Goal: Transaction & Acquisition: Obtain resource

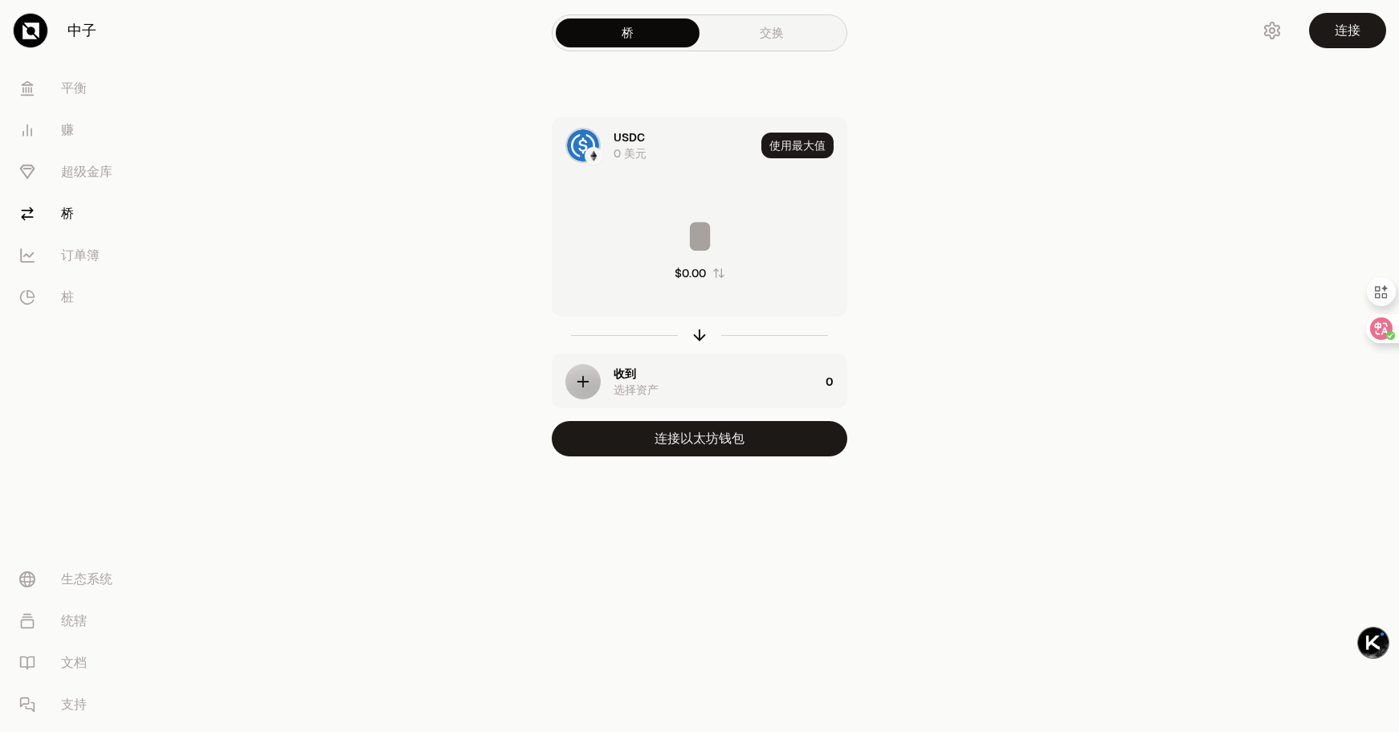
click at [27, 33] on icon at bounding box center [30, 30] width 17 height 17
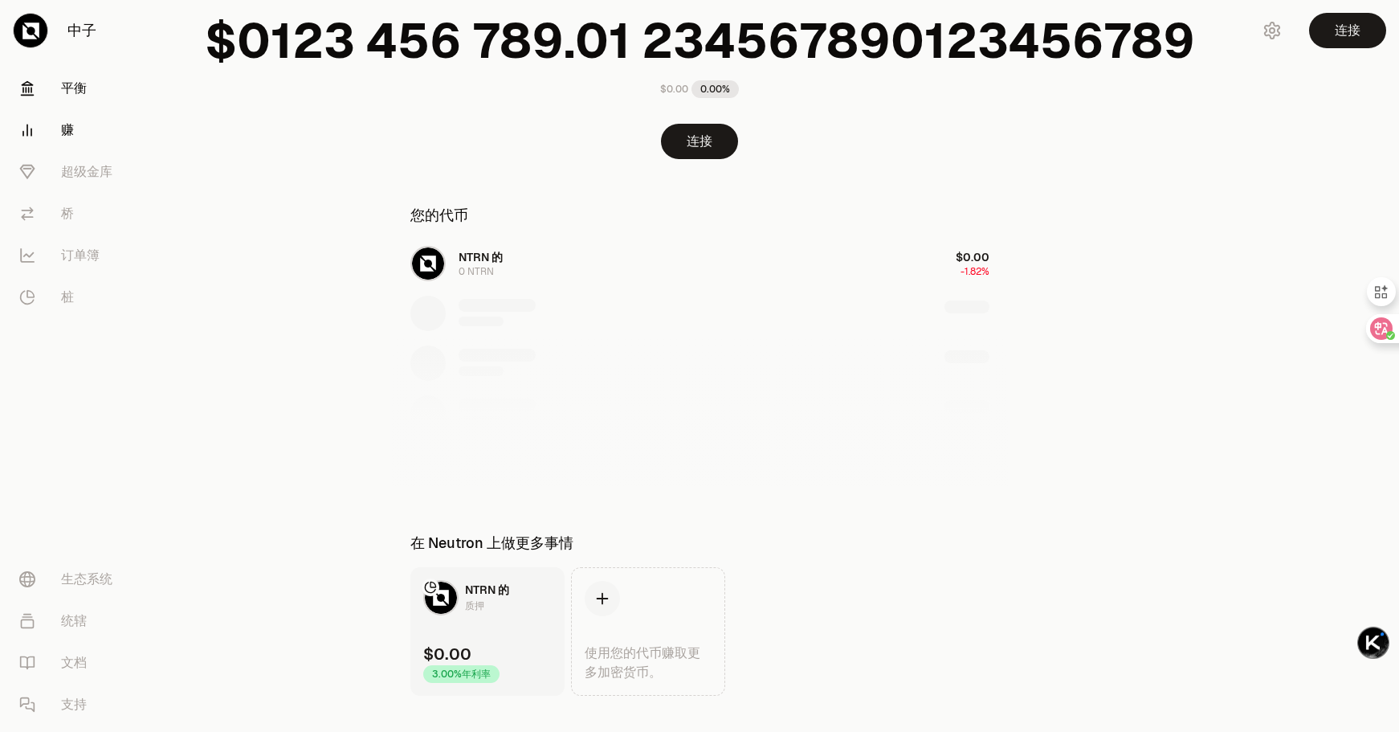
scroll to position [110, 0]
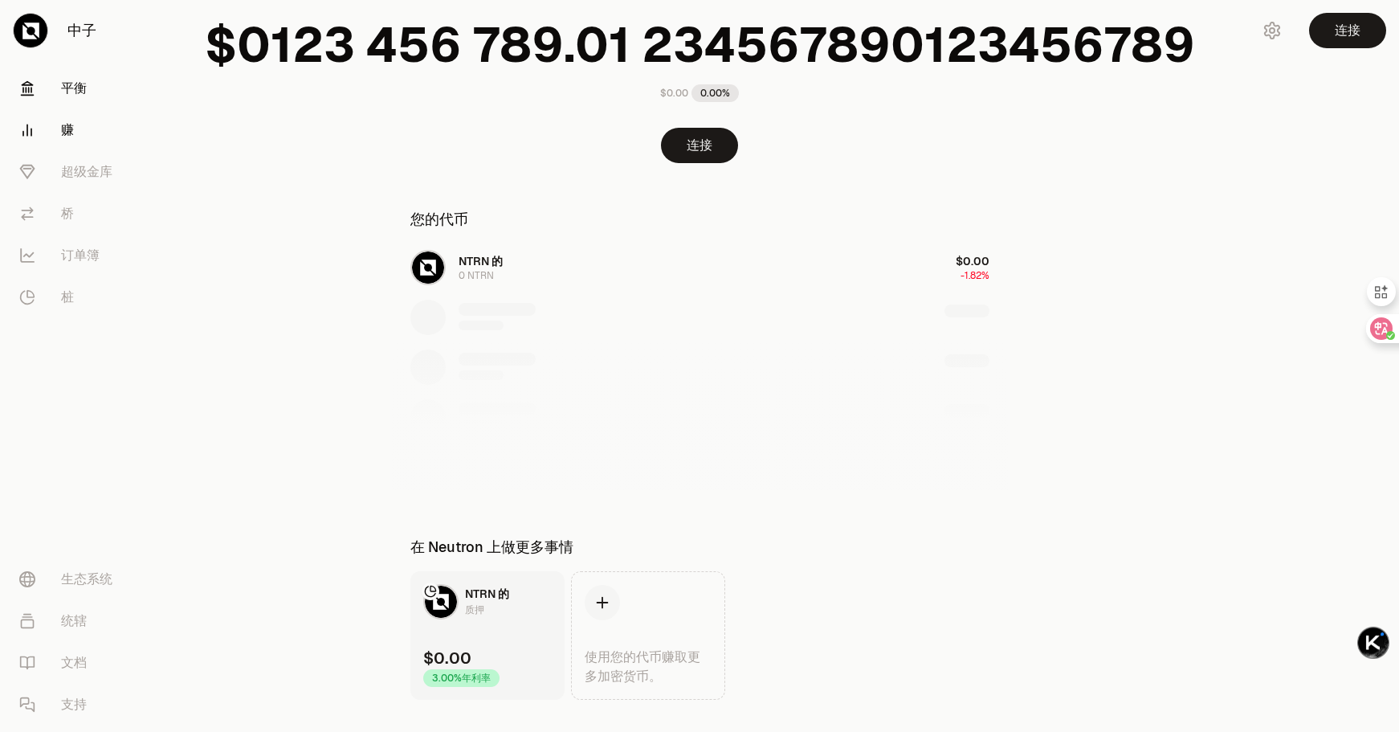
click at [41, 118] on link "赚" at bounding box center [89, 130] width 167 height 42
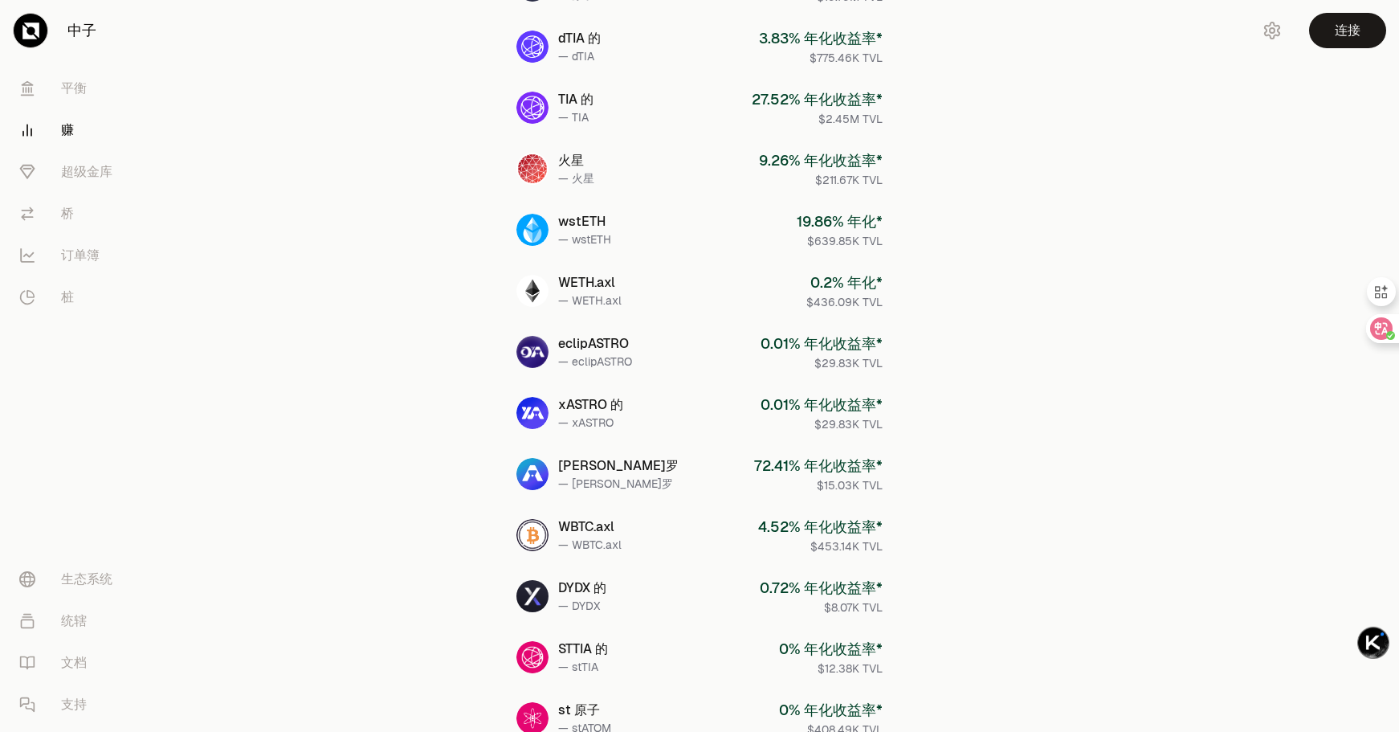
scroll to position [537, 0]
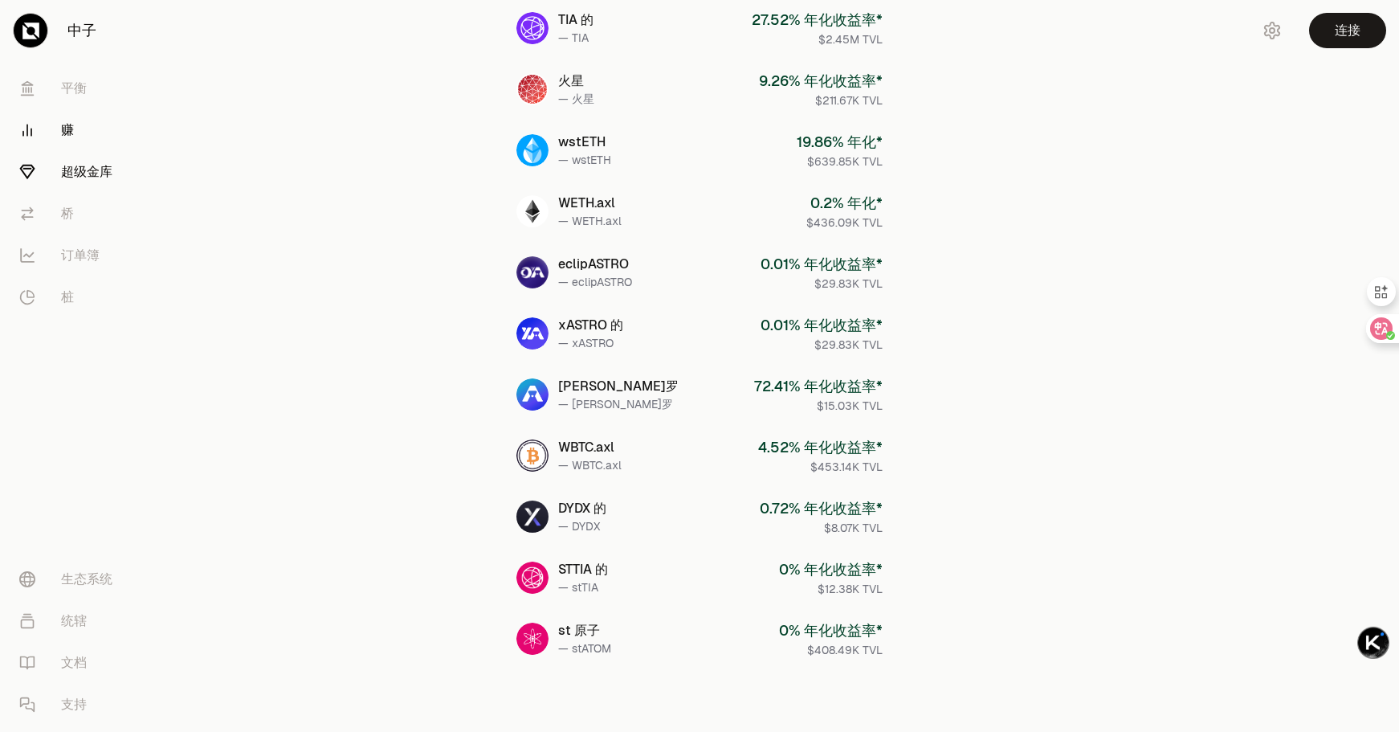
click at [119, 177] on link "超级金库" at bounding box center [89, 172] width 167 height 42
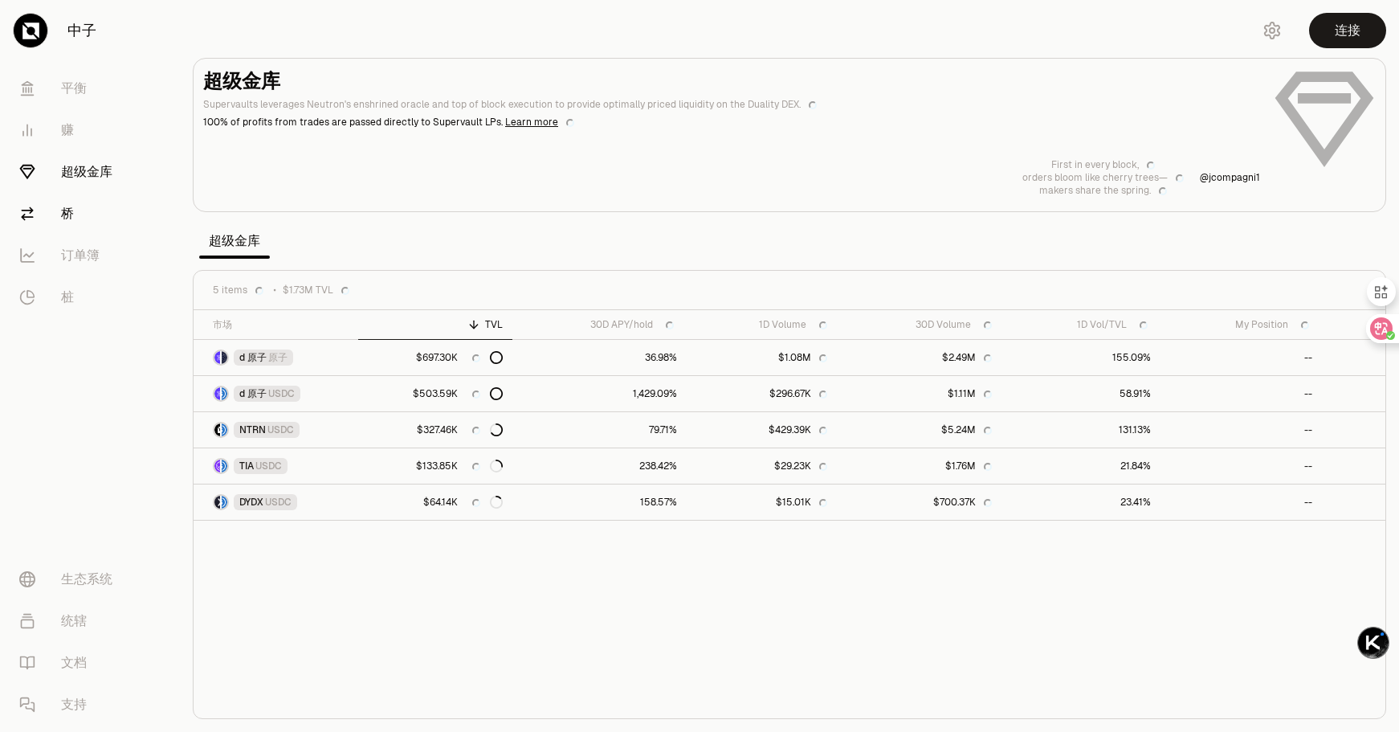
click at [75, 218] on link "桥" at bounding box center [89, 214] width 167 height 42
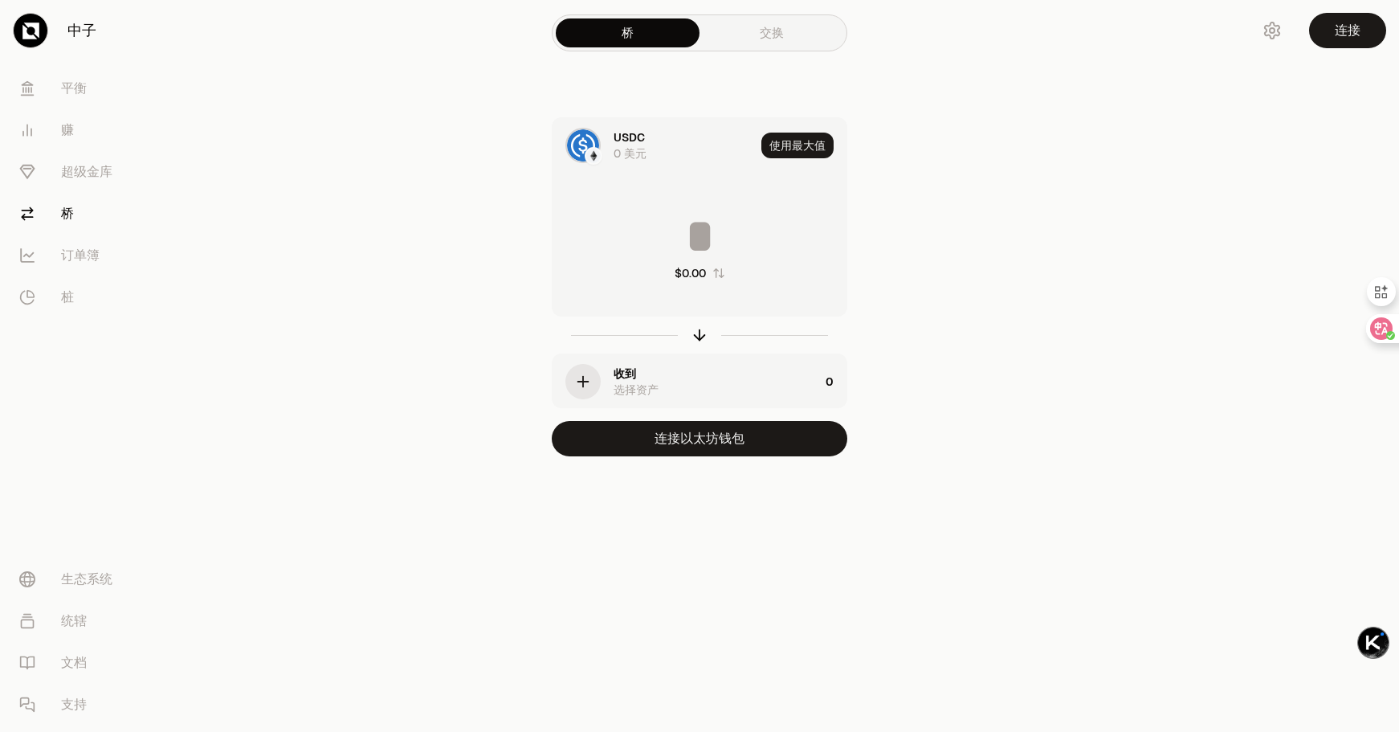
click at [610, 373] on div "收到 选择资产" at bounding box center [686, 381] width 267 height 55
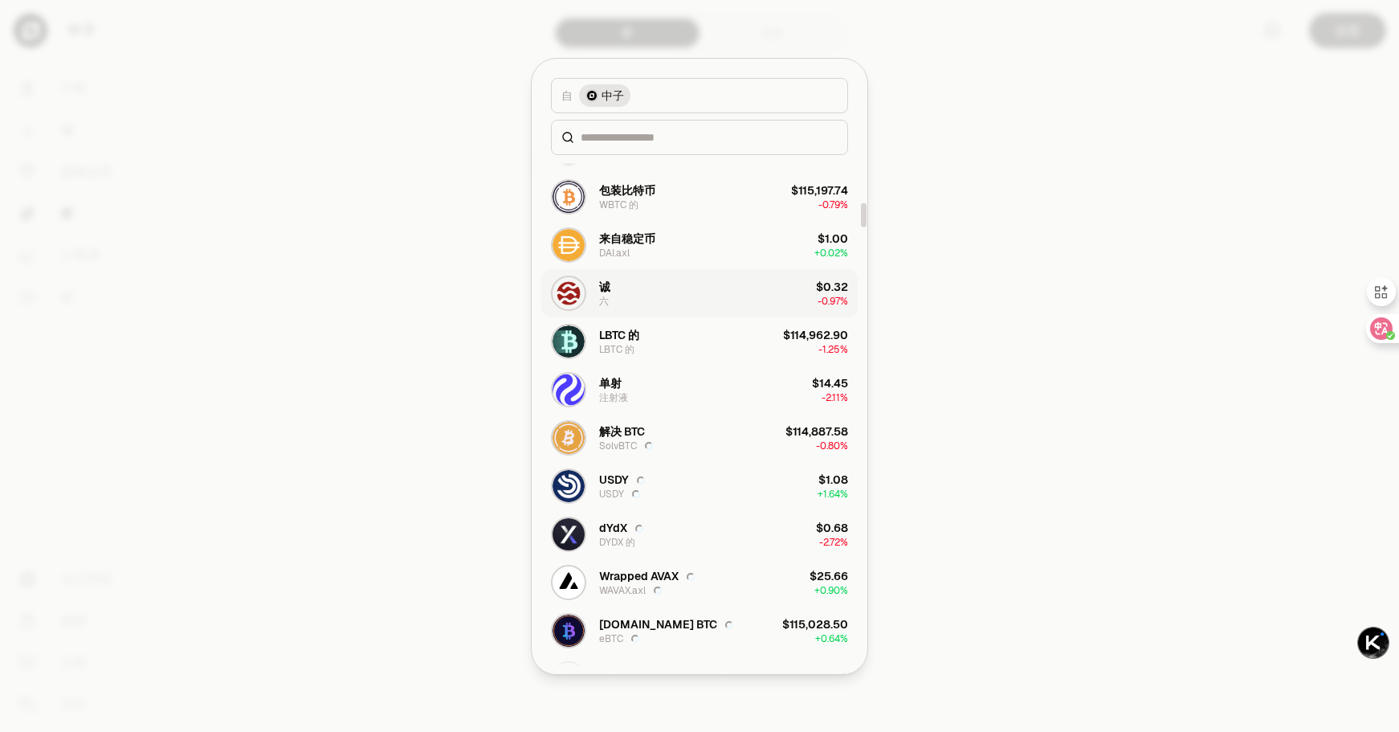
scroll to position [990, 0]
click at [611, 140] on input at bounding box center [709, 137] width 257 height 16
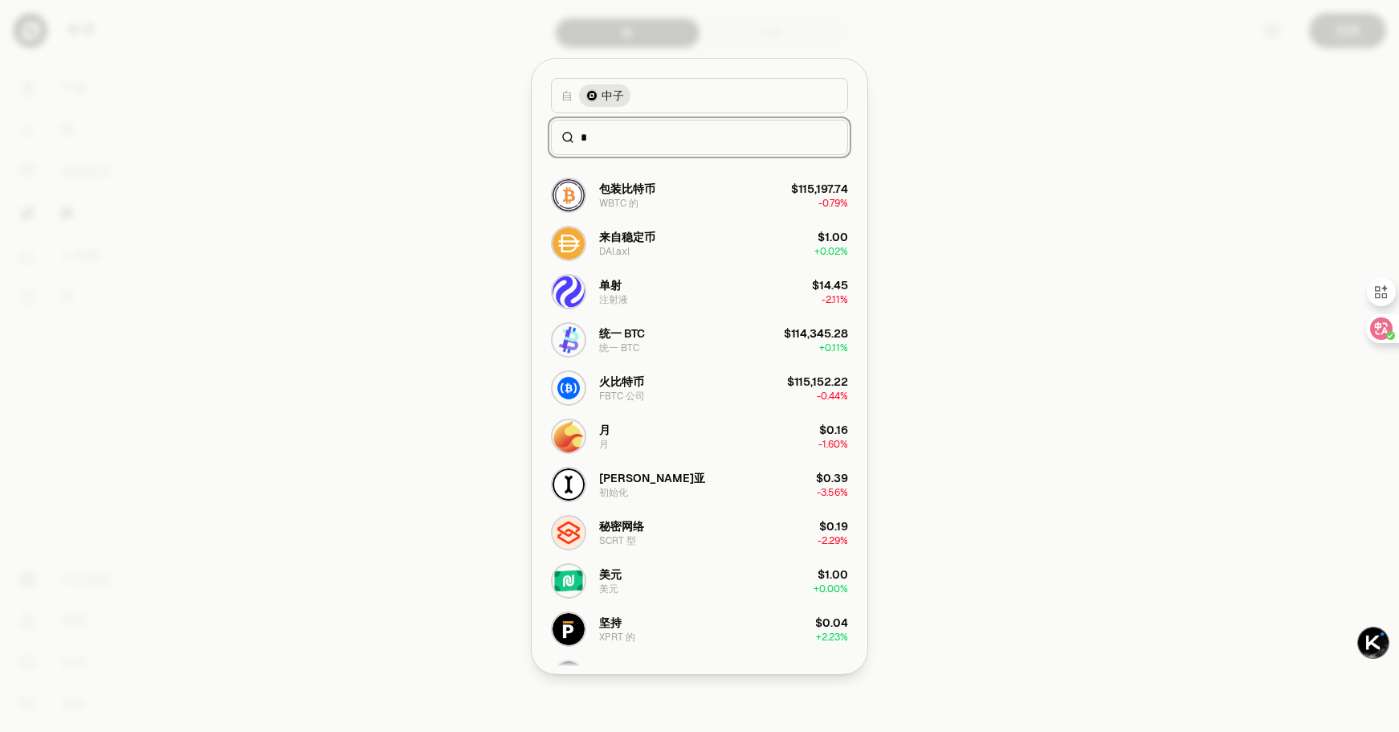
click at [598, 137] on input "*" at bounding box center [709, 137] width 257 height 16
click at [595, 138] on input "*" at bounding box center [709, 137] width 257 height 16
type input "*"
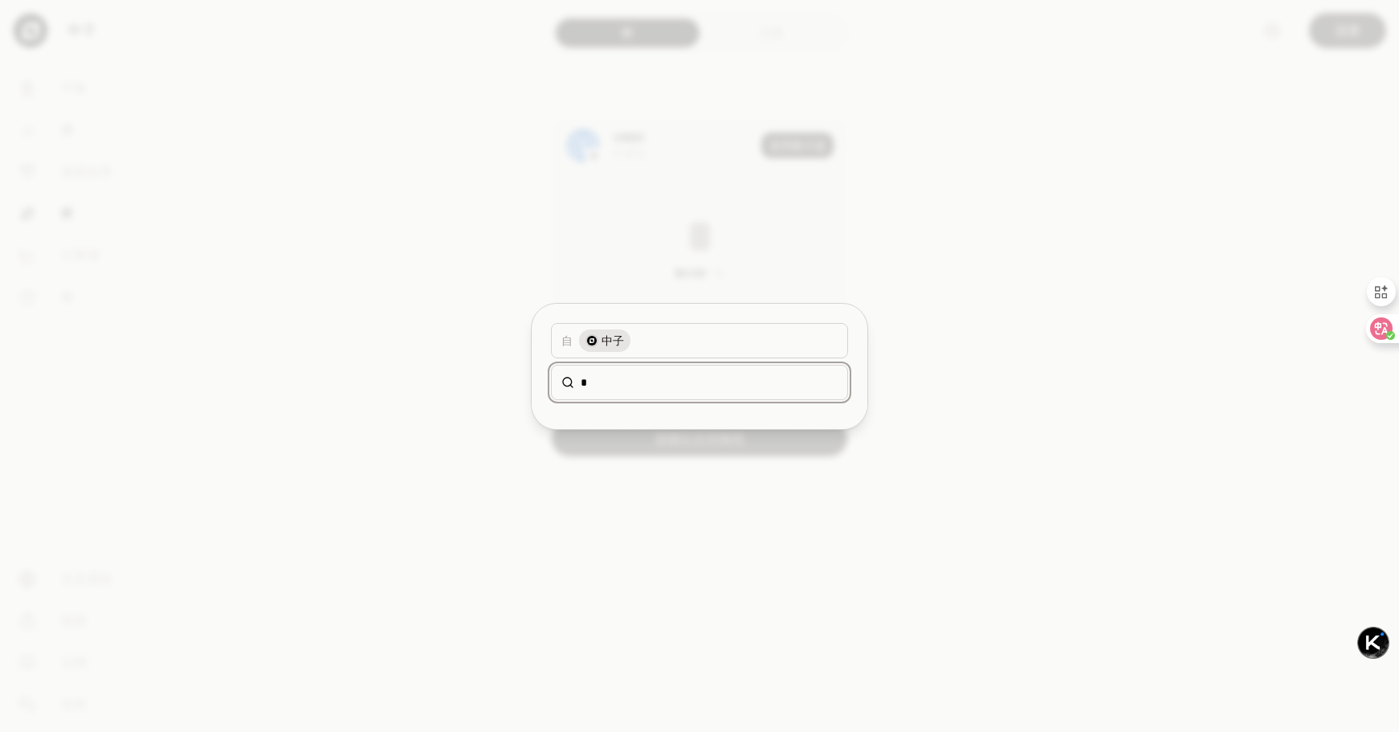
scroll to position [0, 0]
click at [623, 382] on input "*" at bounding box center [709, 382] width 257 height 16
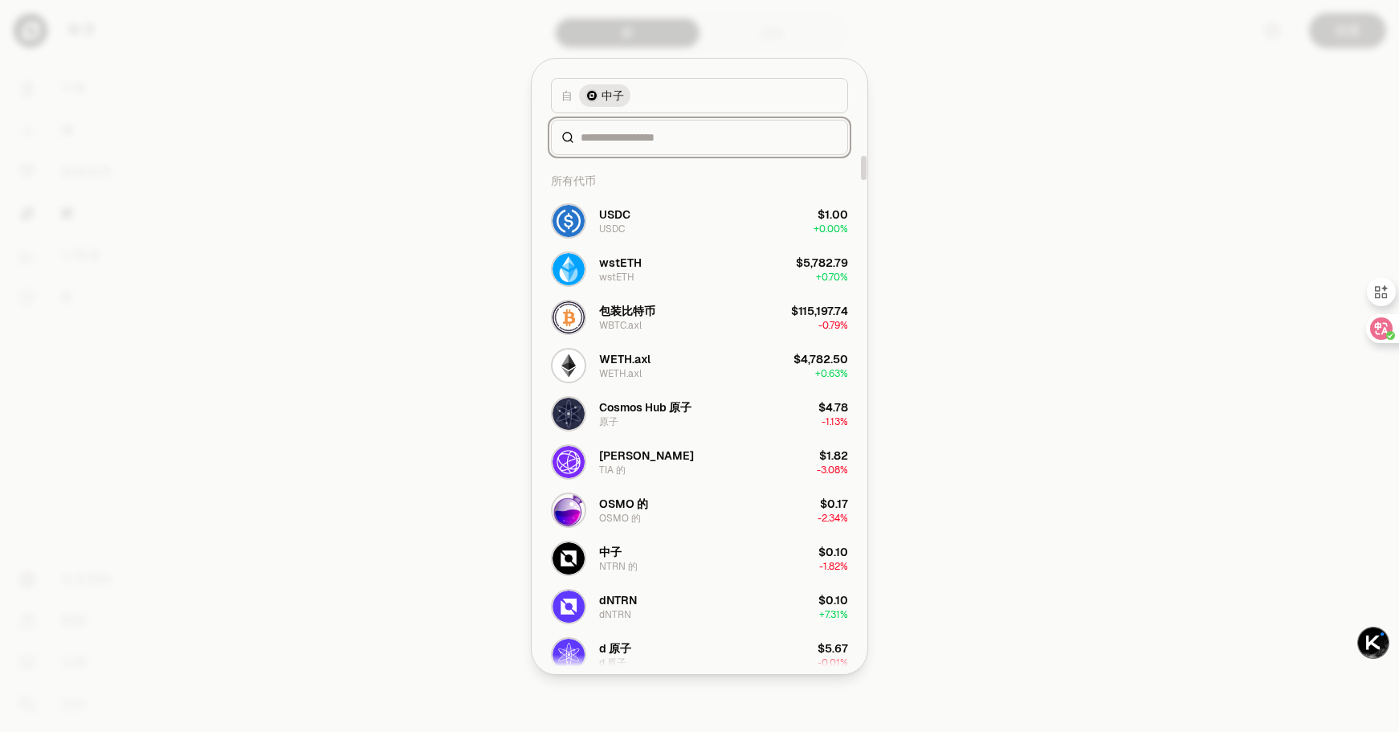
click at [618, 137] on input at bounding box center [709, 137] width 257 height 16
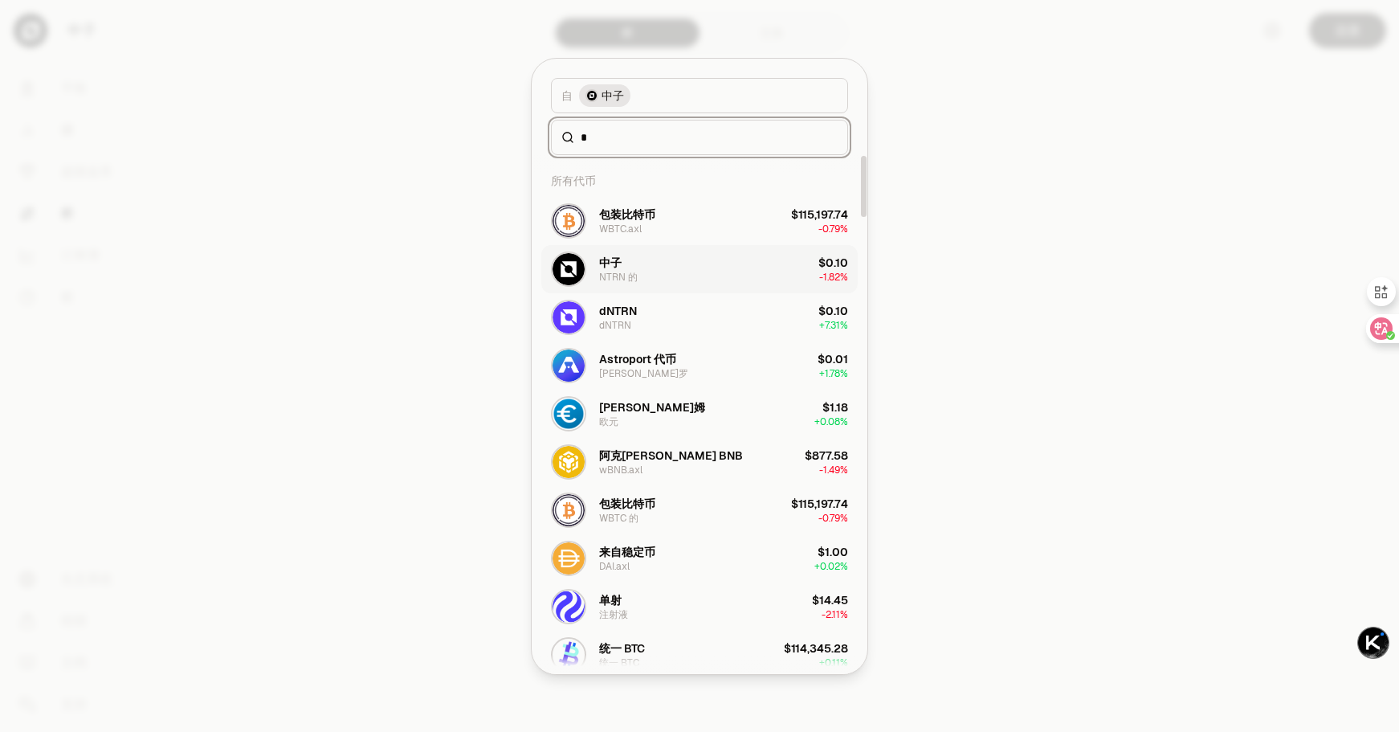
type input "*"
click at [659, 272] on button "中子 NTRN 的 $0.10 -1.82%" at bounding box center [699, 269] width 316 height 48
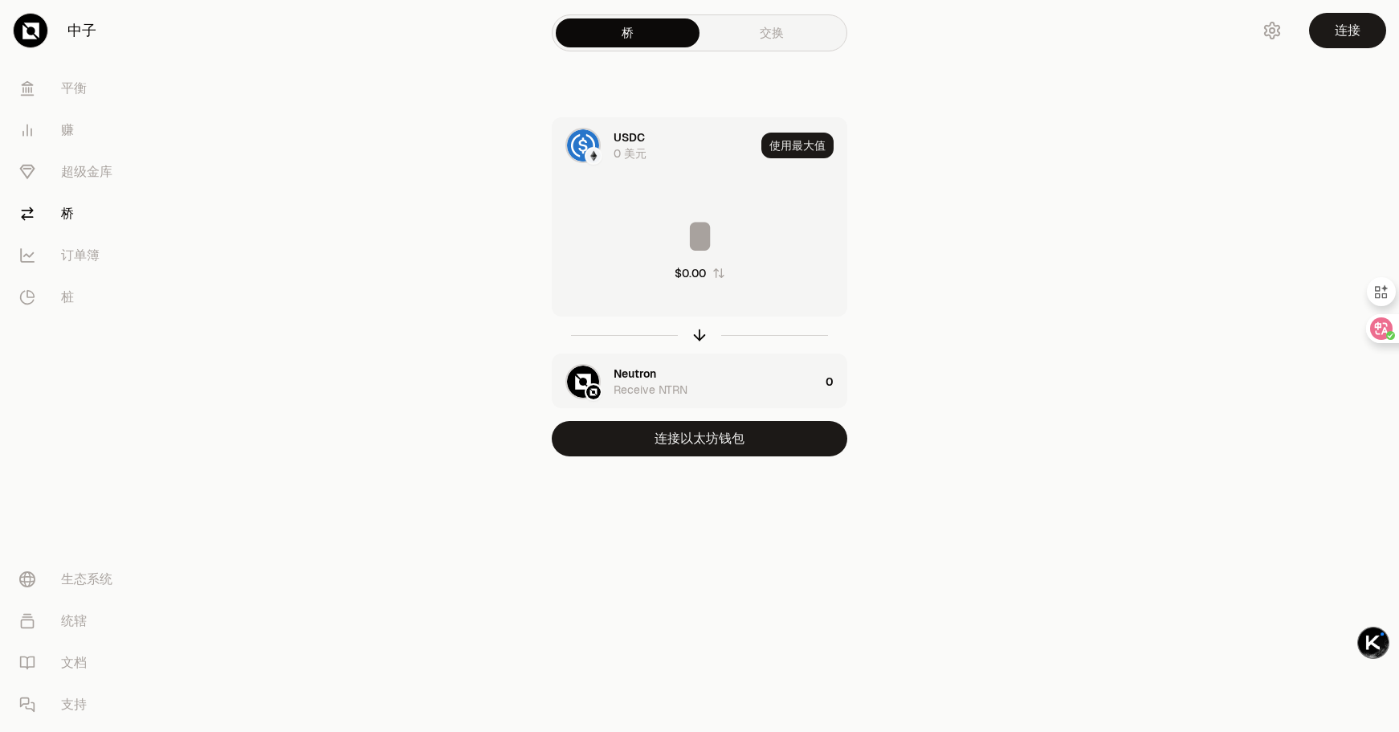
click at [636, 150] on font "0 美元" at bounding box center [630, 153] width 33 height 14
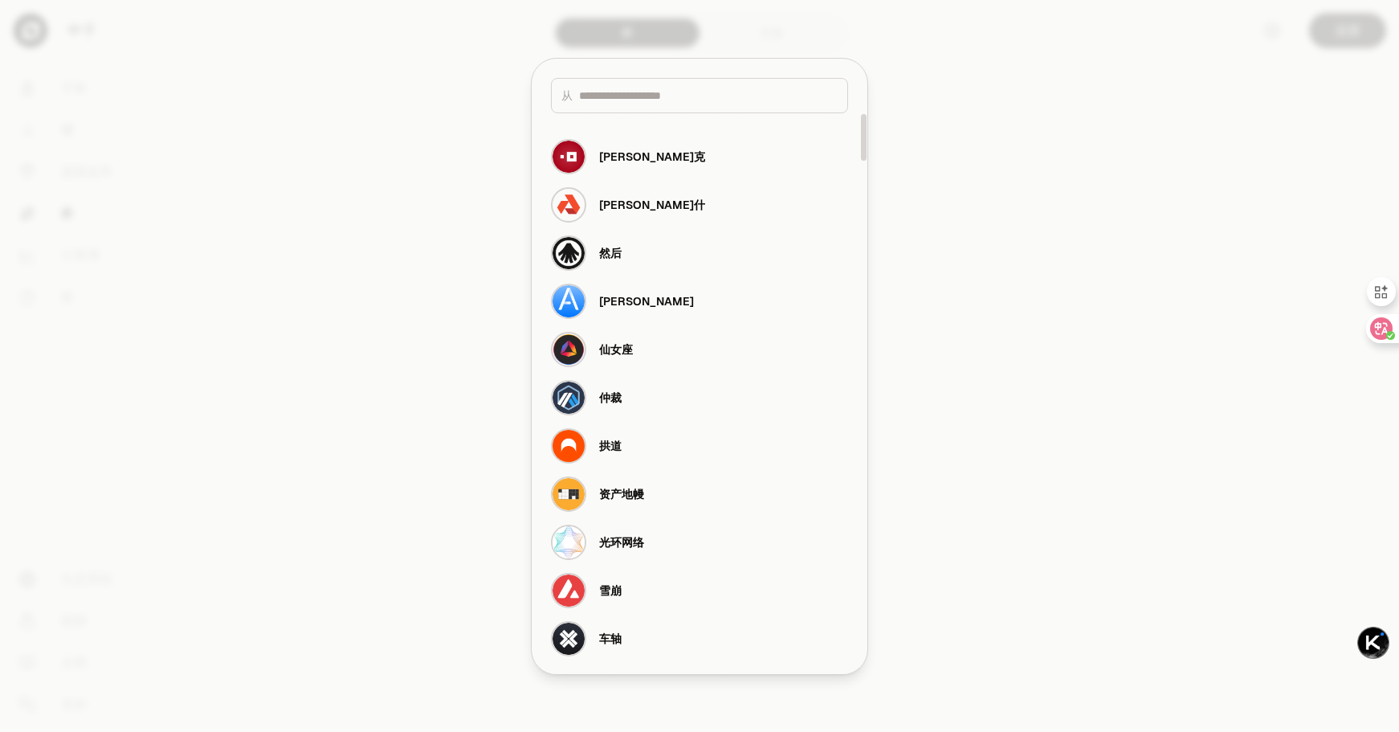
click at [698, 88] on input at bounding box center [708, 96] width 259 height 16
drag, startPoint x: 1049, startPoint y: 94, endPoint x: 1200, endPoint y: 61, distance: 154.6
click at [1049, 94] on div at bounding box center [699, 366] width 1399 height 732
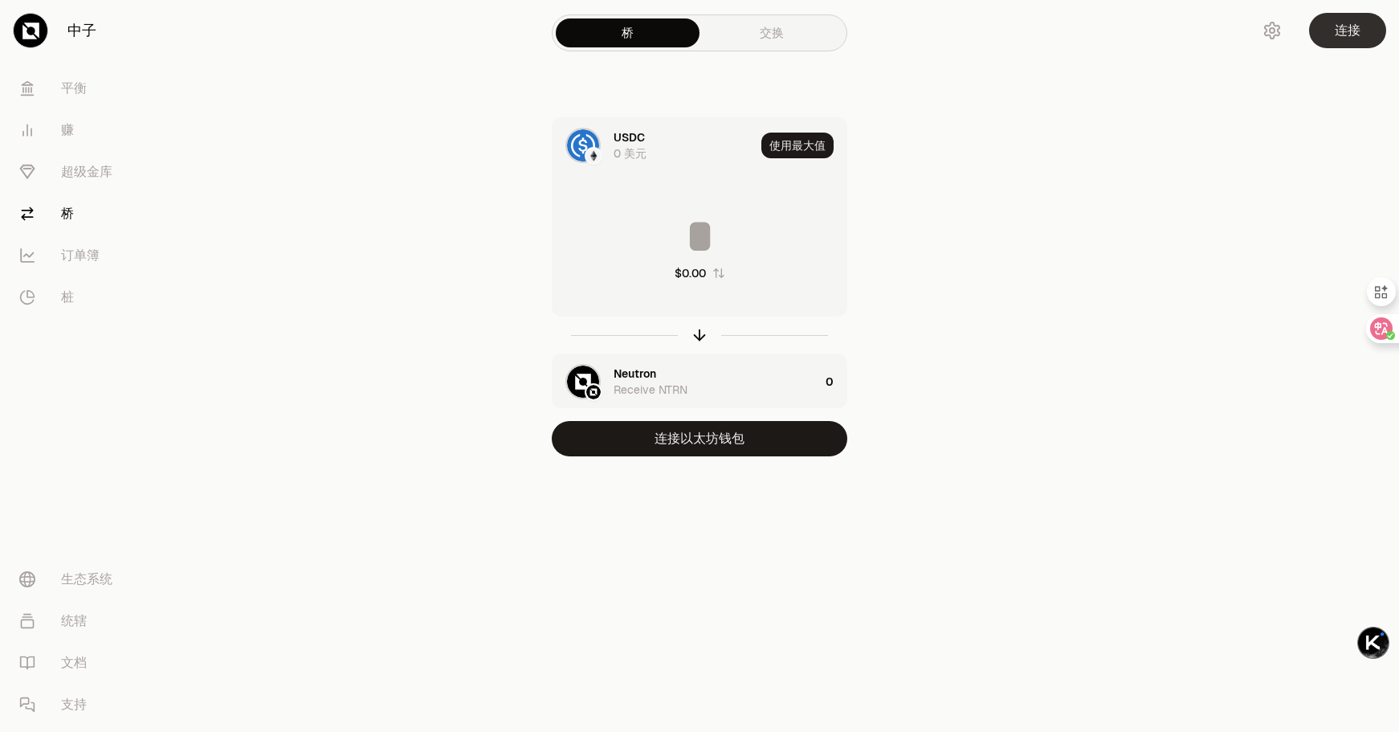
click at [1353, 29] on font "连接" at bounding box center [1348, 30] width 26 height 17
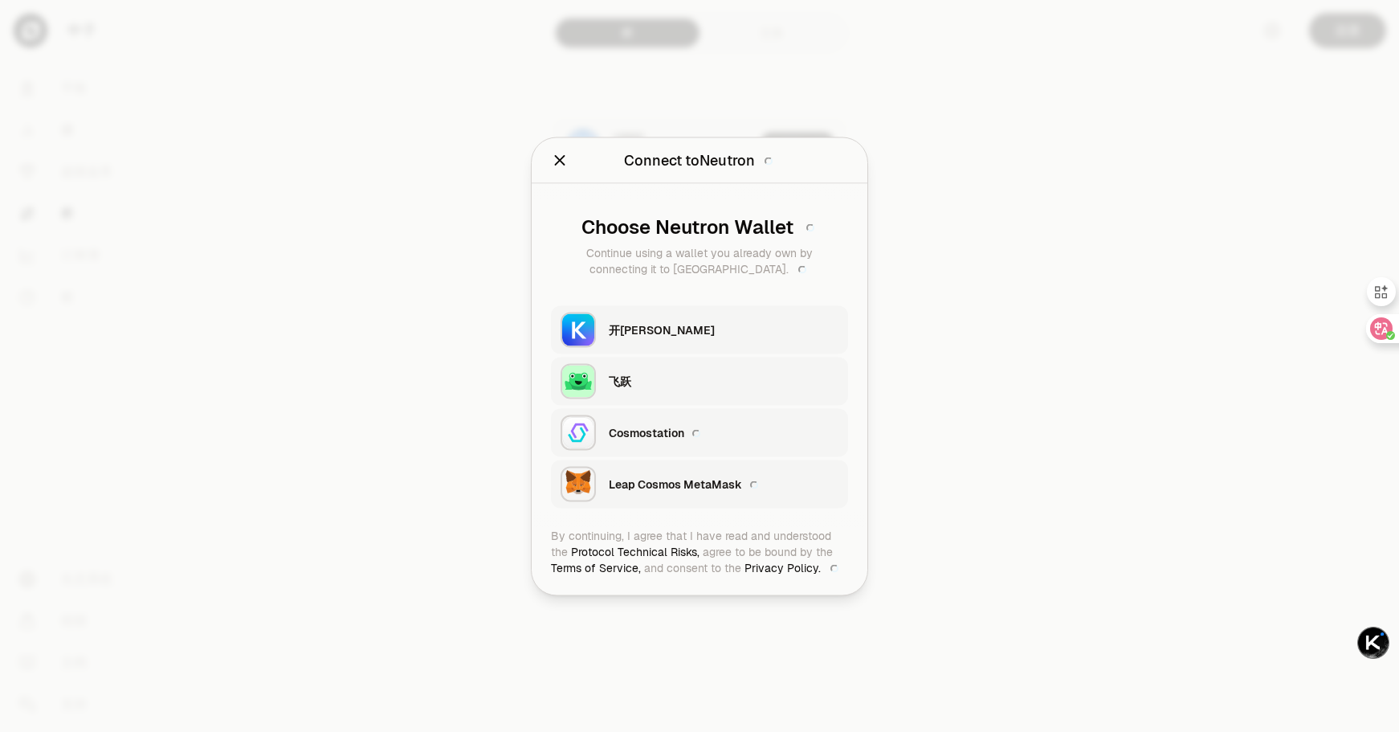
click at [1035, 161] on div at bounding box center [699, 366] width 1399 height 732
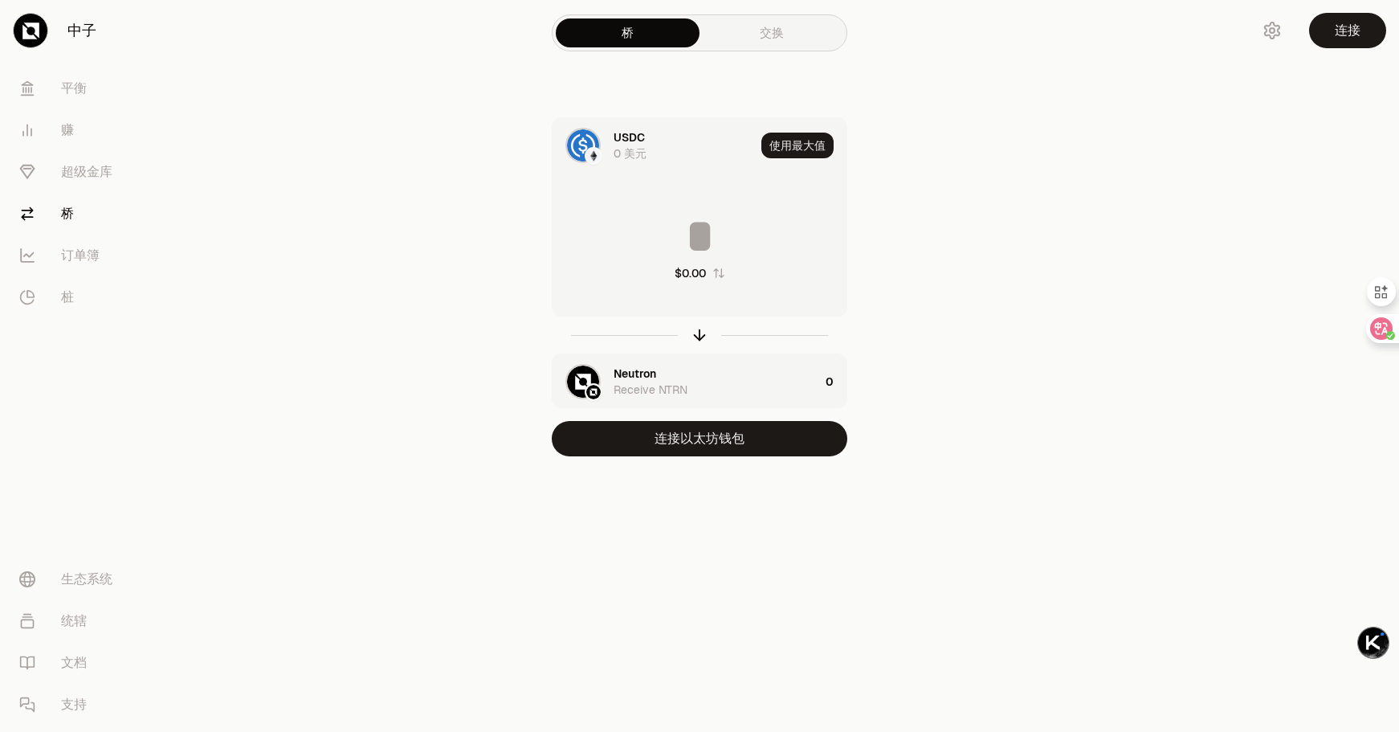
click at [594, 149] on img at bounding box center [593, 156] width 14 height 14
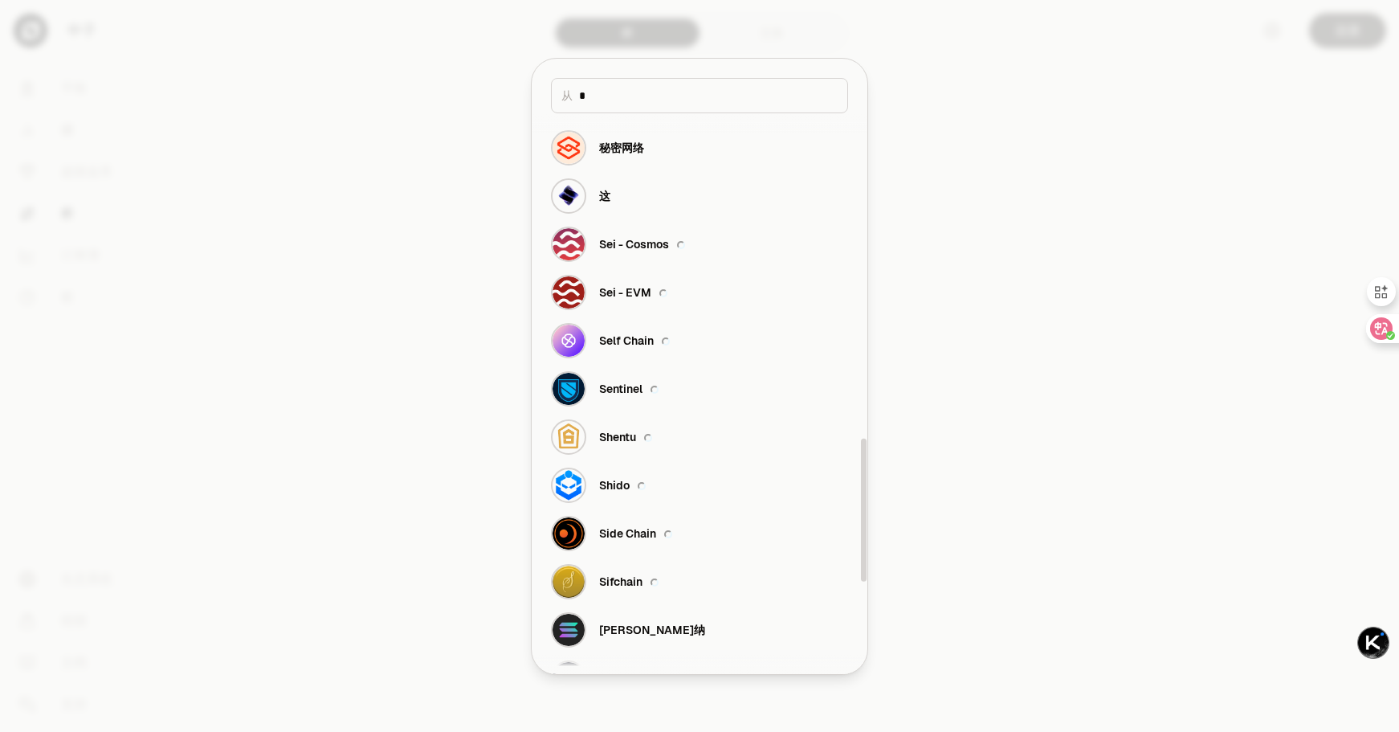
scroll to position [1550, 0]
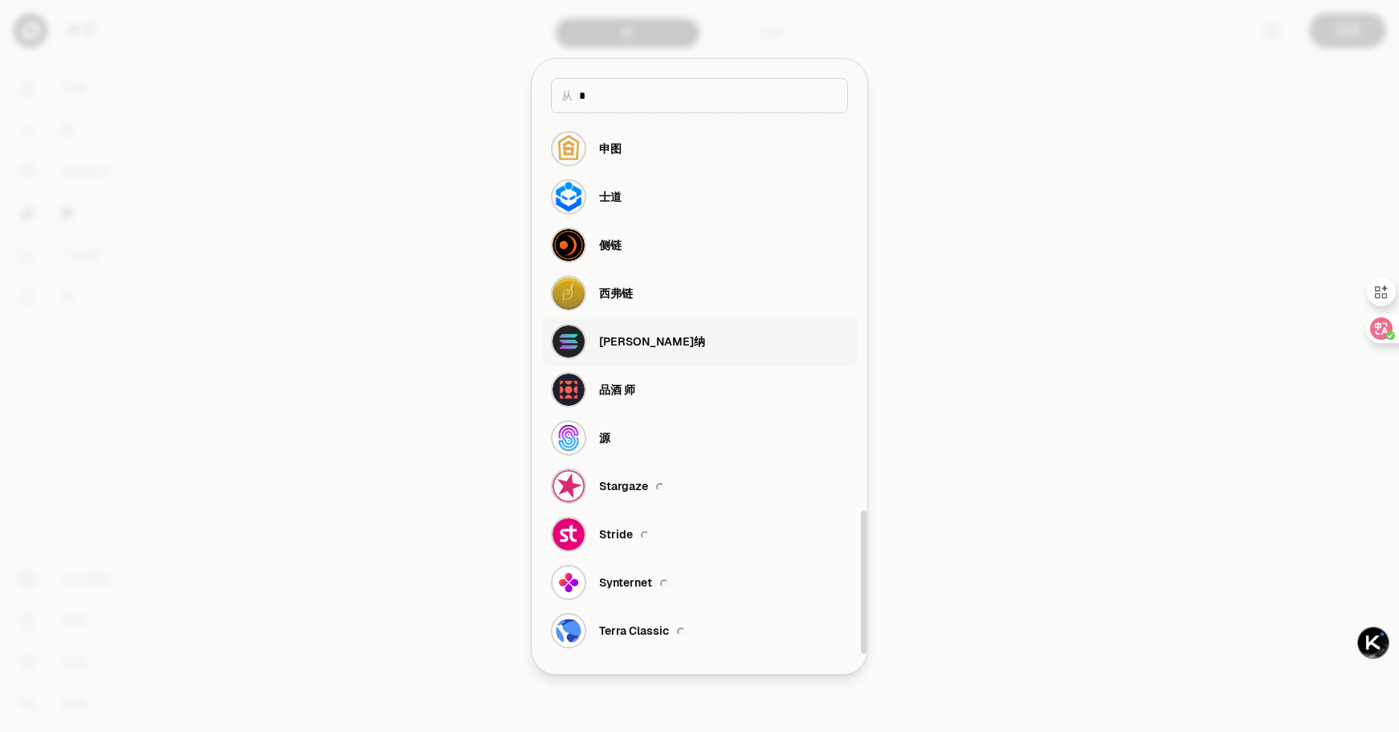
type input "*"
click at [643, 334] on button "[PERSON_NAME]纳" at bounding box center [699, 341] width 316 height 48
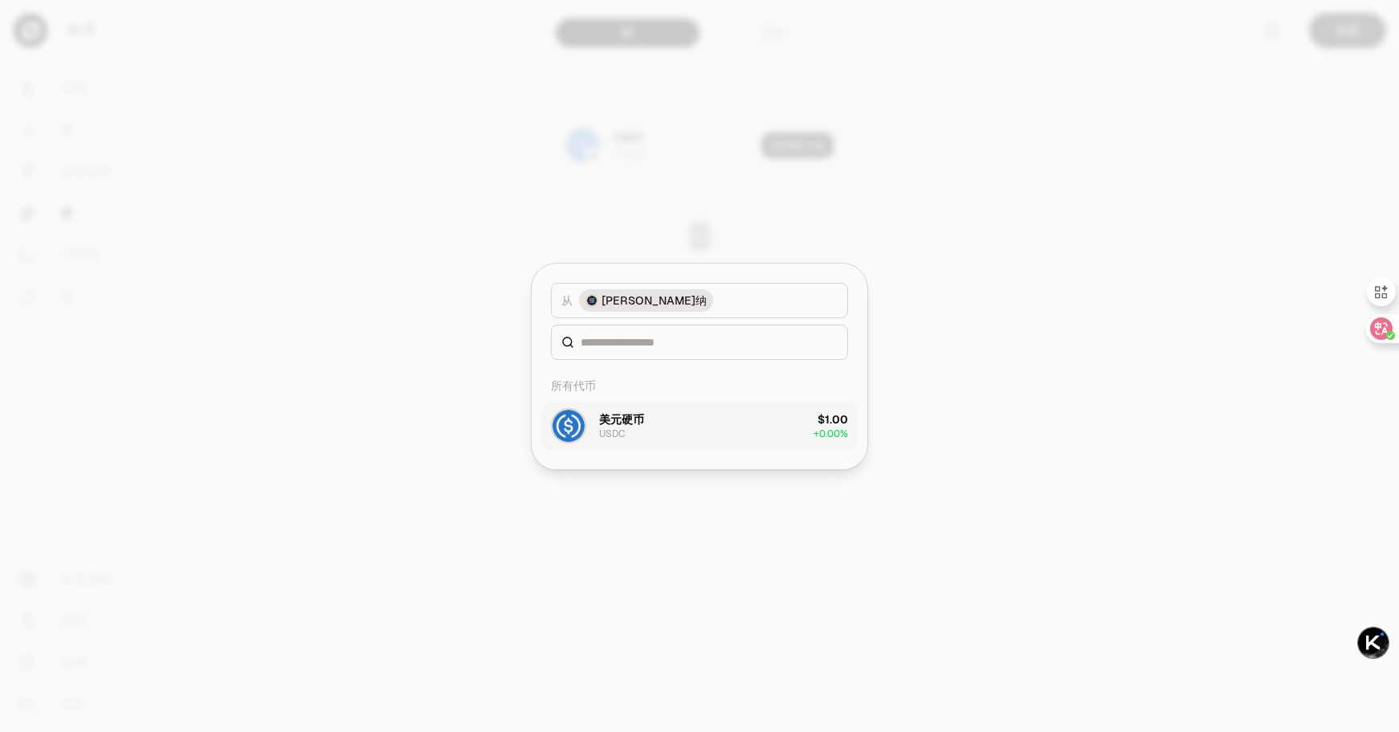
click at [695, 416] on button "美元硬币 USDC $1.00 + 0.00%" at bounding box center [699, 426] width 316 height 48
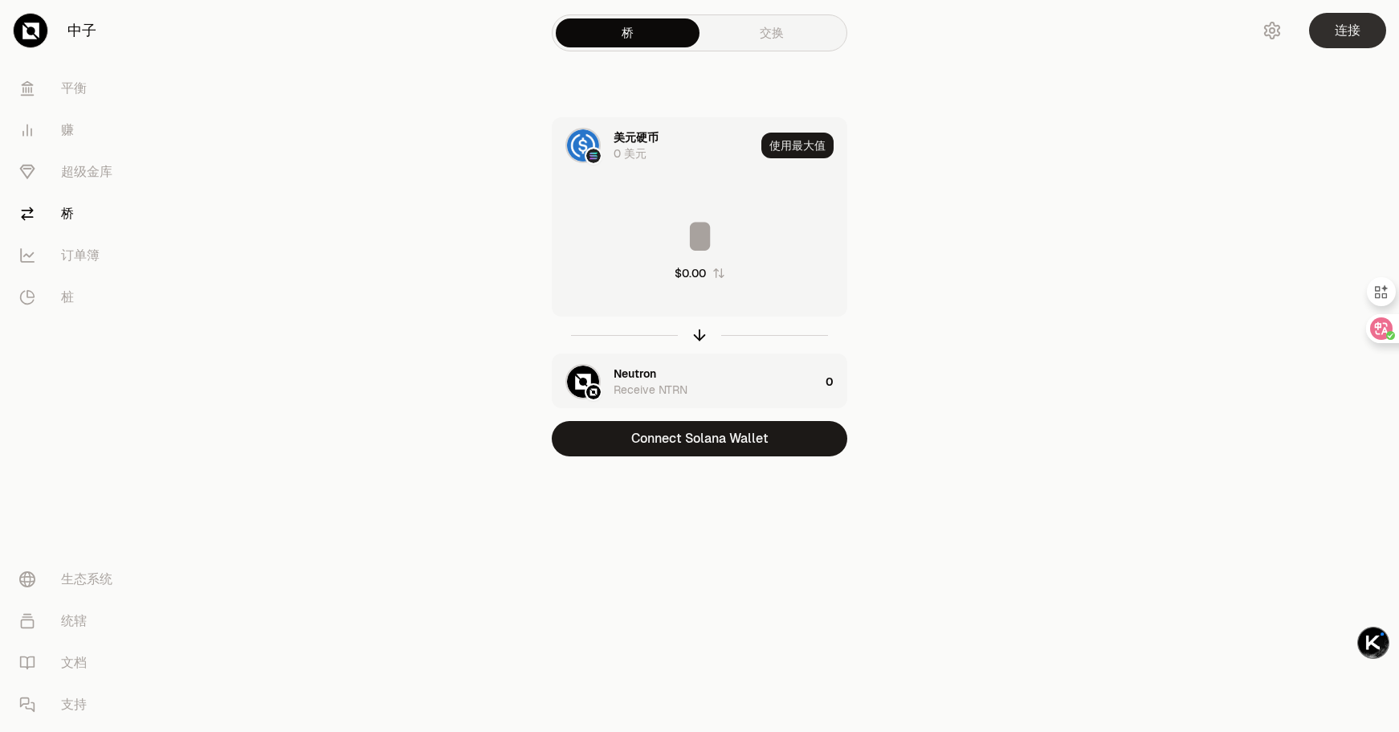
click at [1322, 28] on button "连接" at bounding box center [1347, 30] width 77 height 35
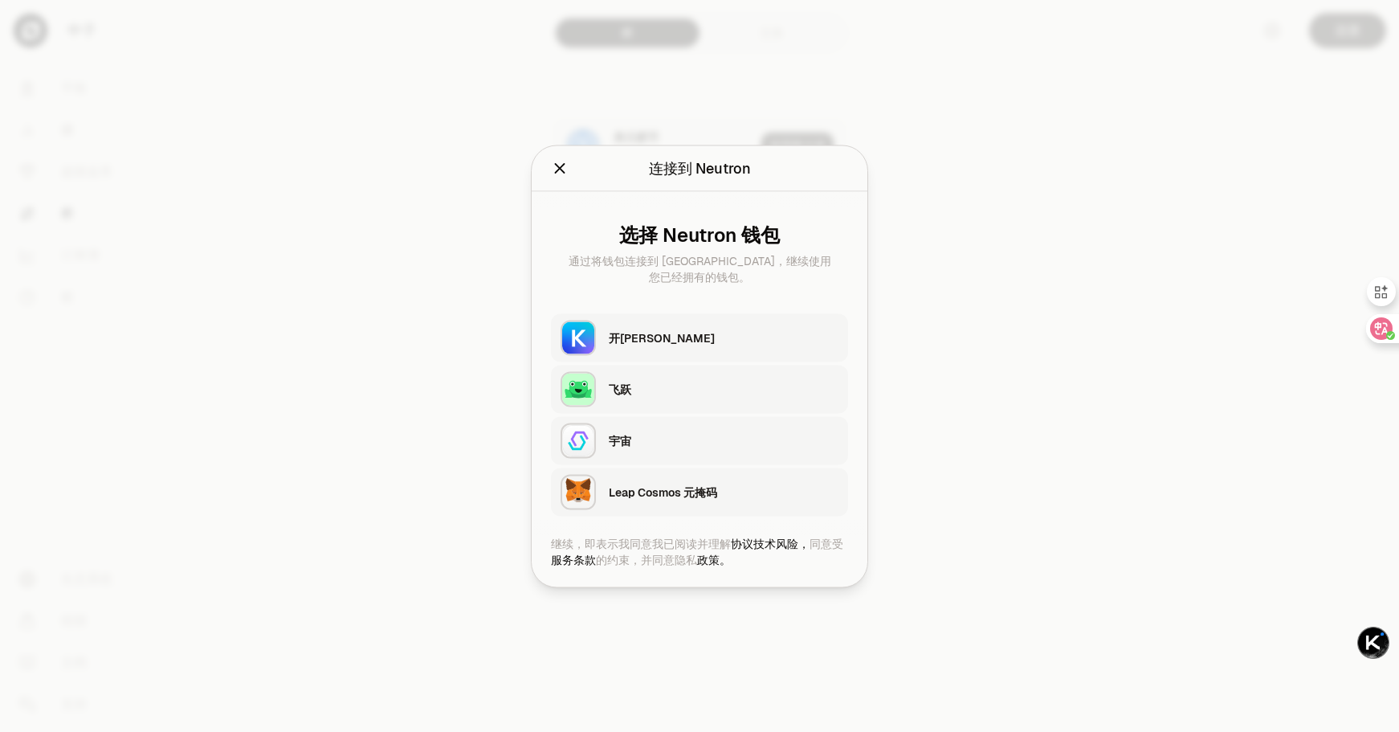
click at [729, 493] on div "Leap Cosmos 元掩码" at bounding box center [724, 492] width 230 height 16
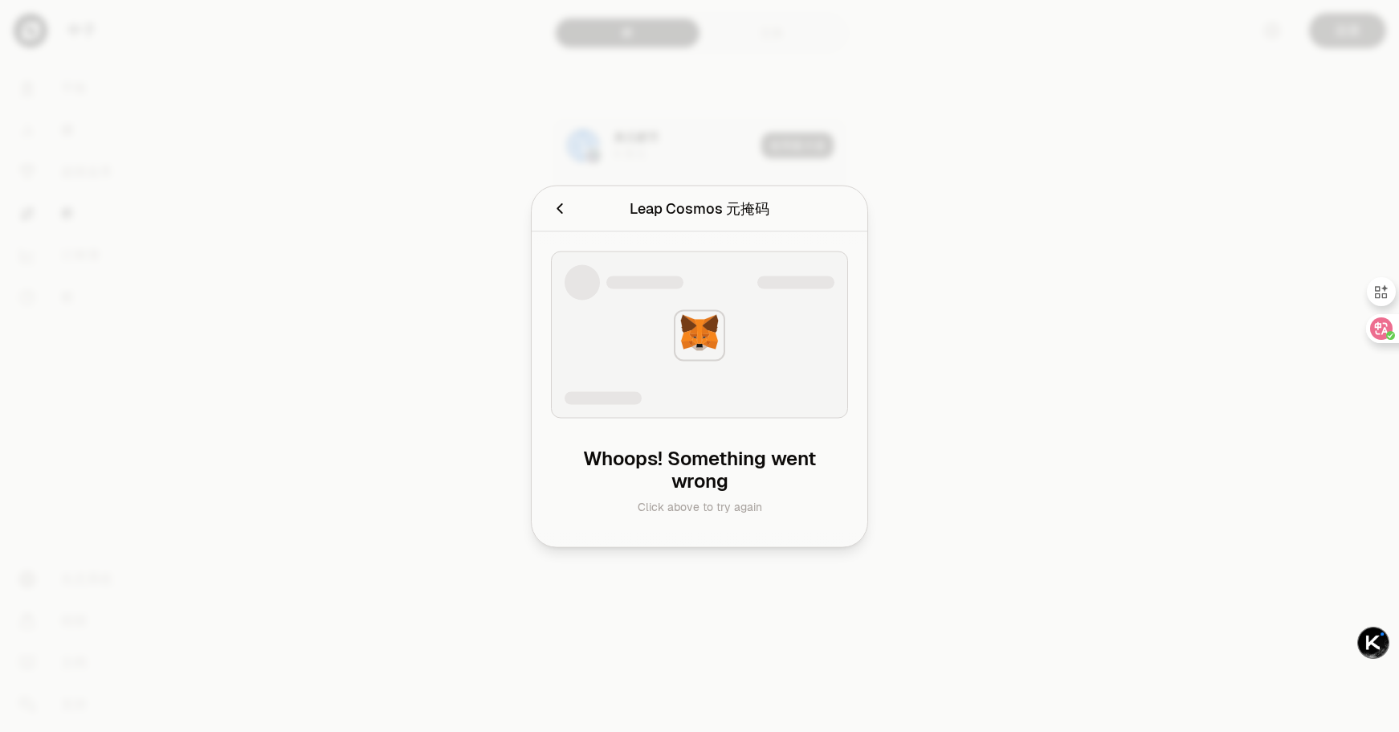
click at [552, 207] on icon "Cancel" at bounding box center [560, 208] width 18 height 18
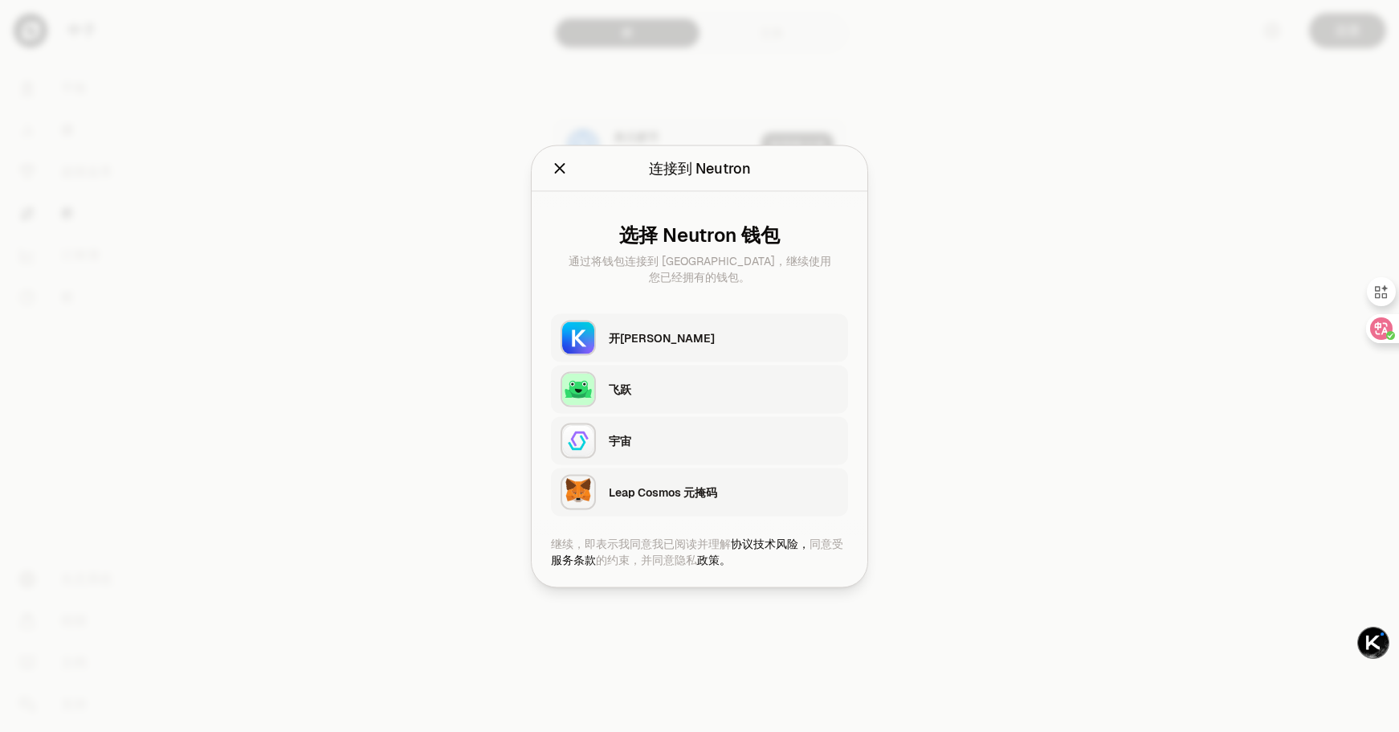
click at [664, 427] on div "宇宙" at bounding box center [728, 440] width 239 height 37
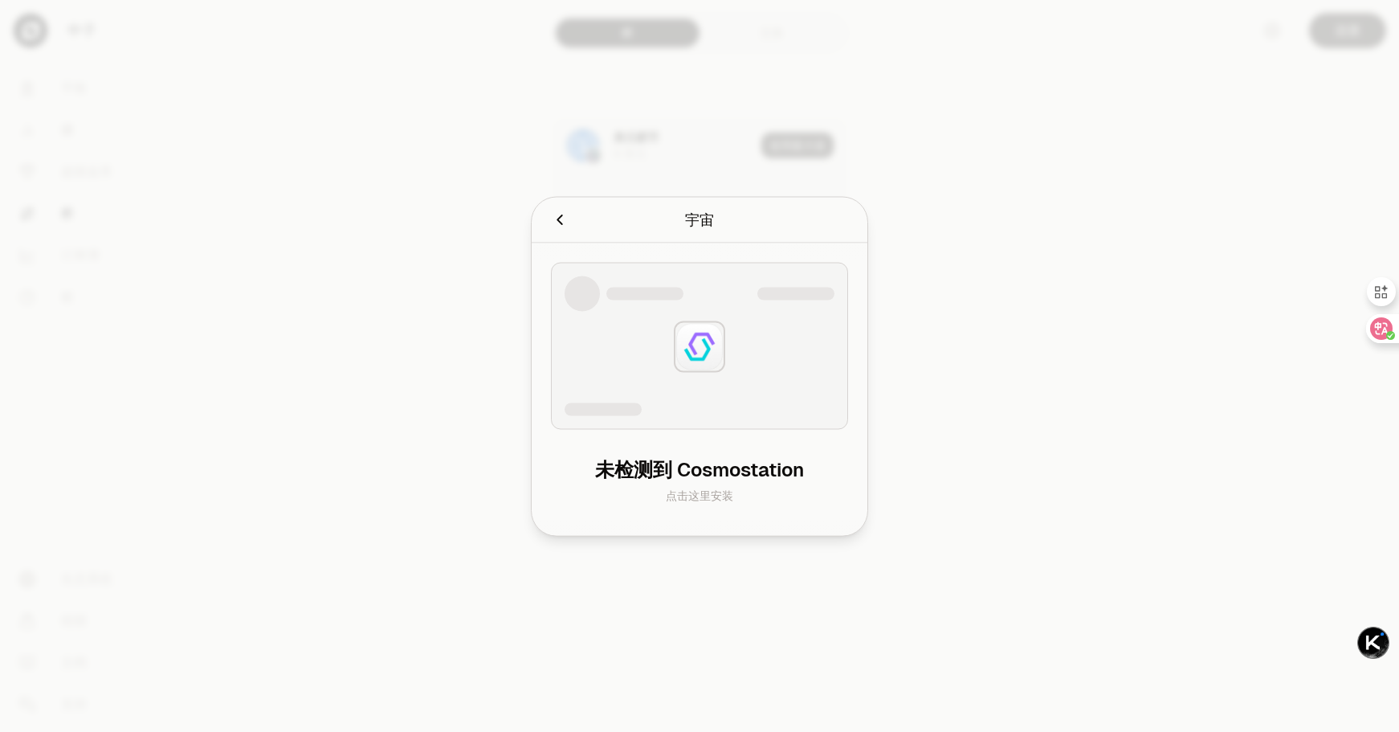
click at [557, 210] on icon "Cancel" at bounding box center [560, 219] width 18 height 18
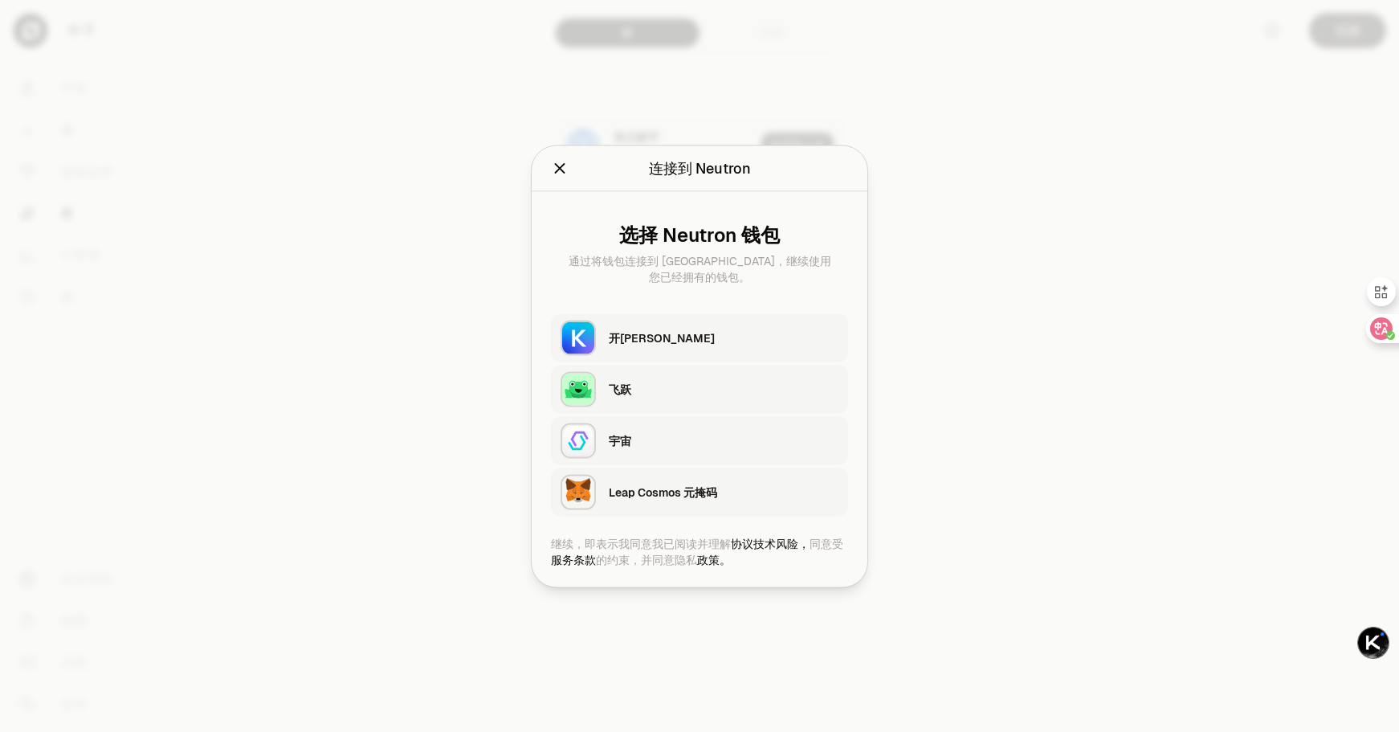
click at [641, 334] on font "开[PERSON_NAME]" at bounding box center [662, 337] width 106 height 14
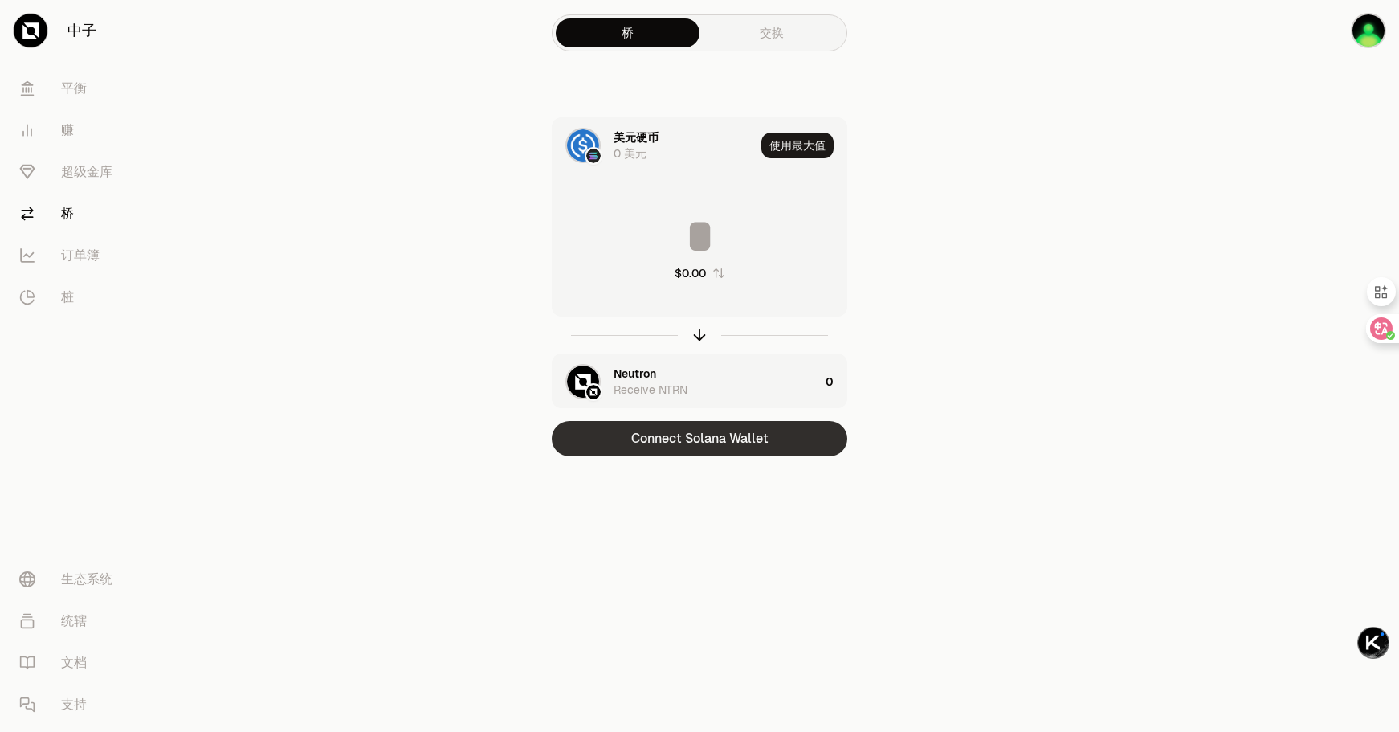
click at [722, 440] on button "Connect Solana Wallet" at bounding box center [700, 438] width 296 height 35
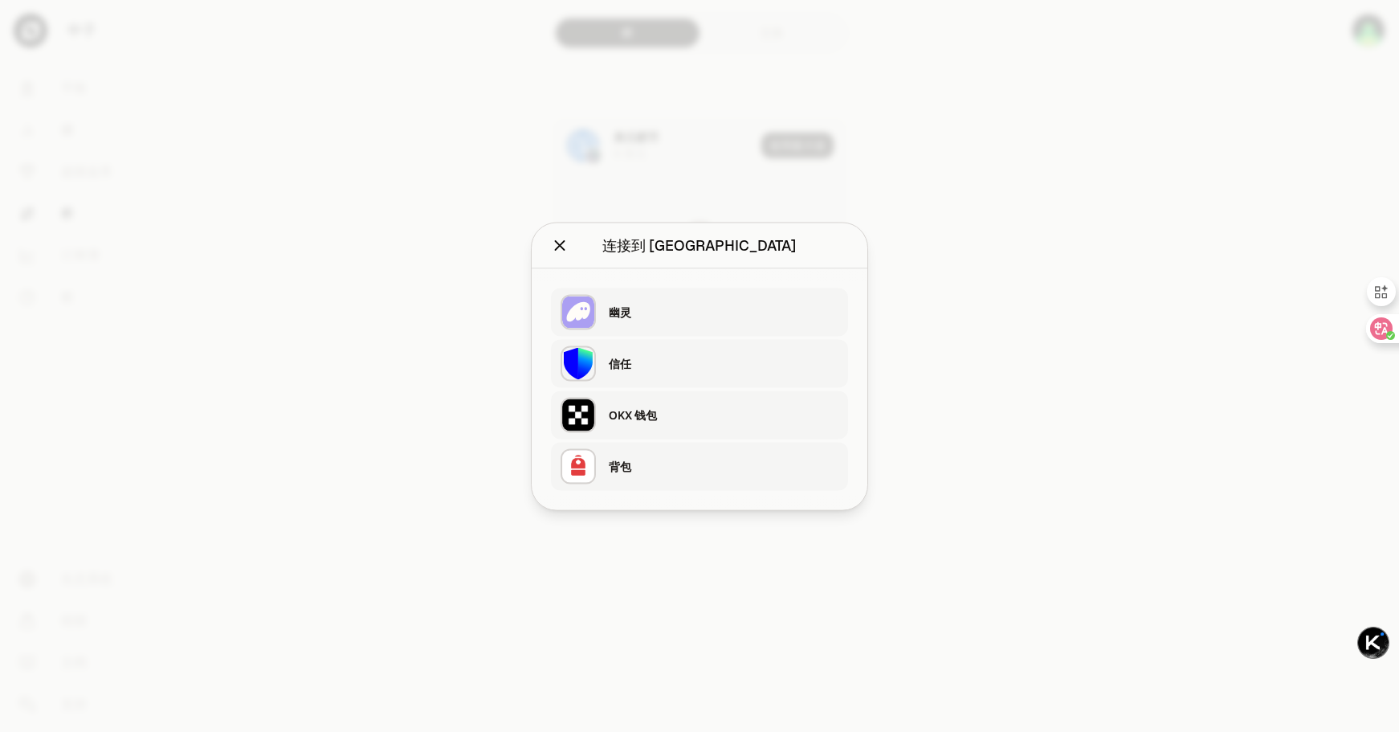
click at [693, 414] on div "OKX 钱包" at bounding box center [724, 414] width 230 height 16
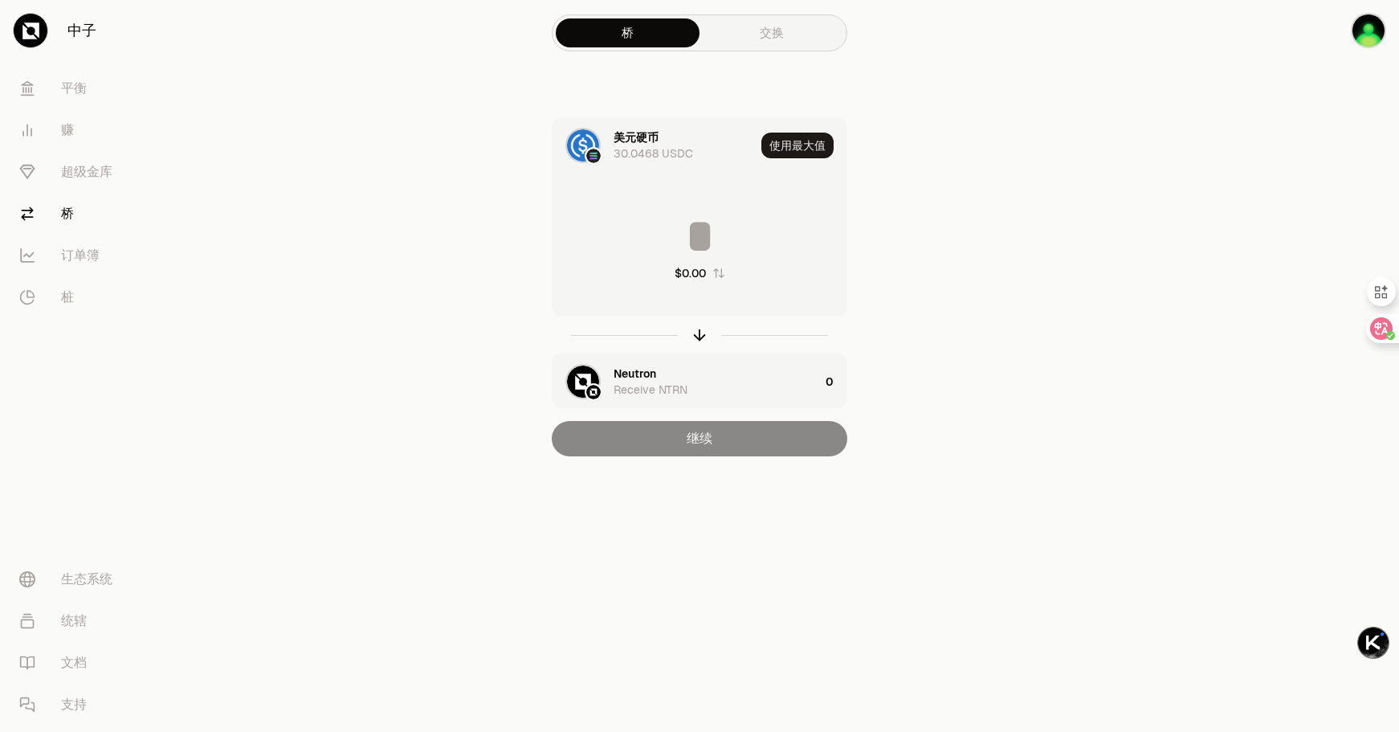
click at [702, 234] on input at bounding box center [700, 236] width 294 height 48
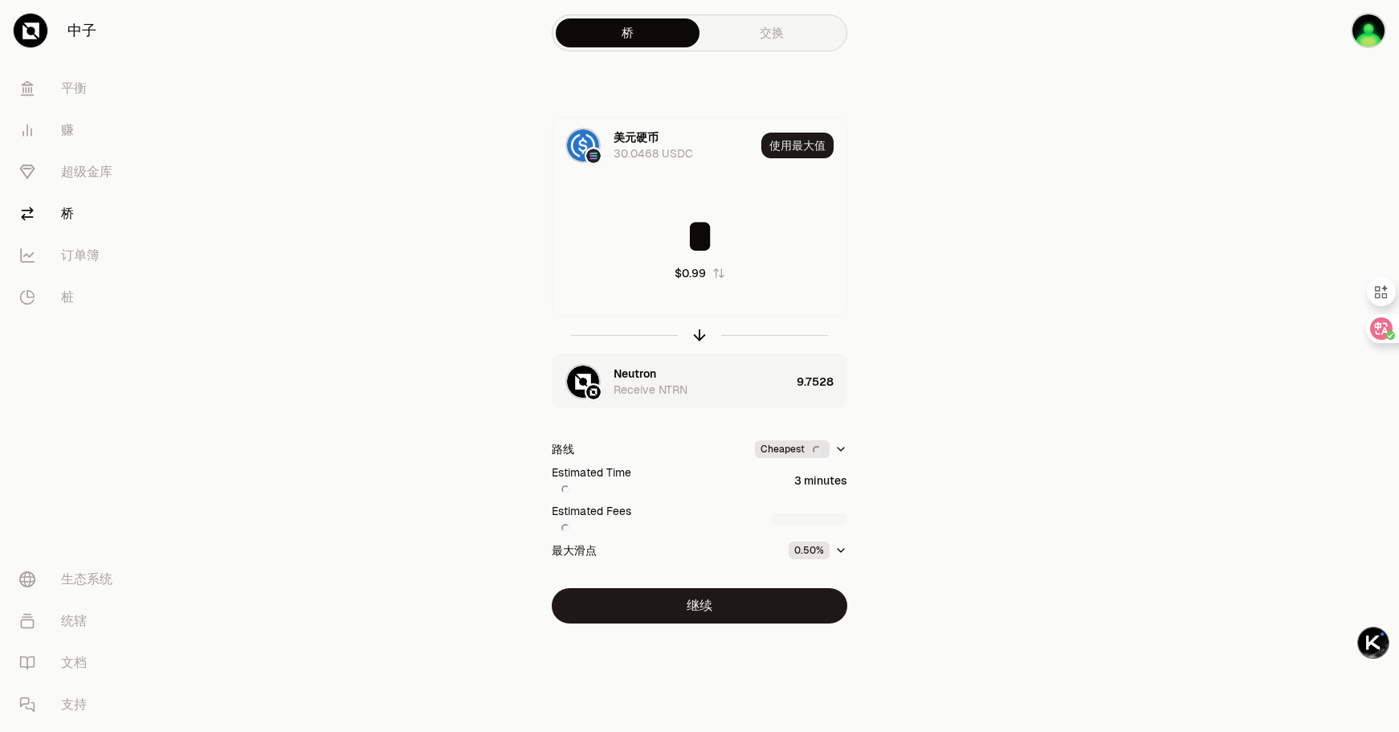
type input "*"
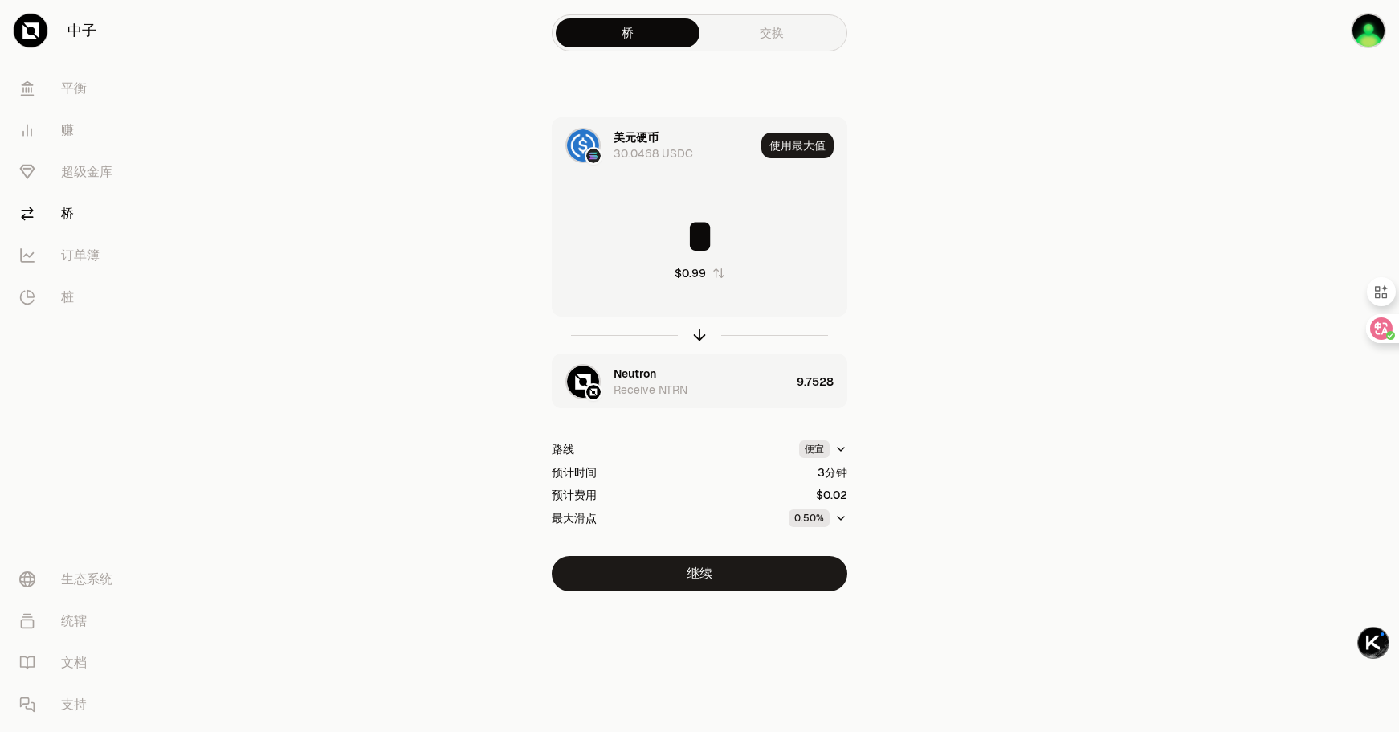
click at [583, 386] on img "button" at bounding box center [583, 381] width 32 height 32
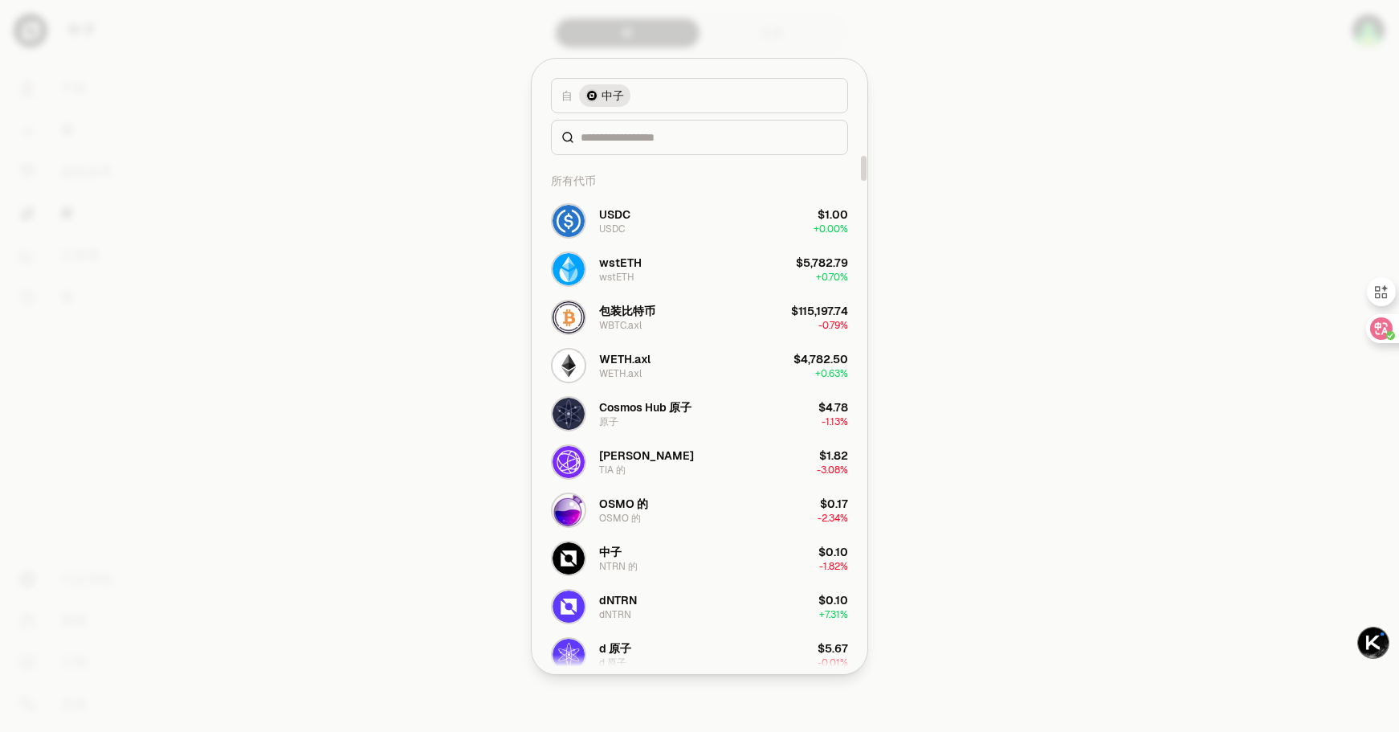
click at [672, 128] on div at bounding box center [699, 137] width 297 height 35
click at [670, 132] on input at bounding box center [709, 137] width 257 height 16
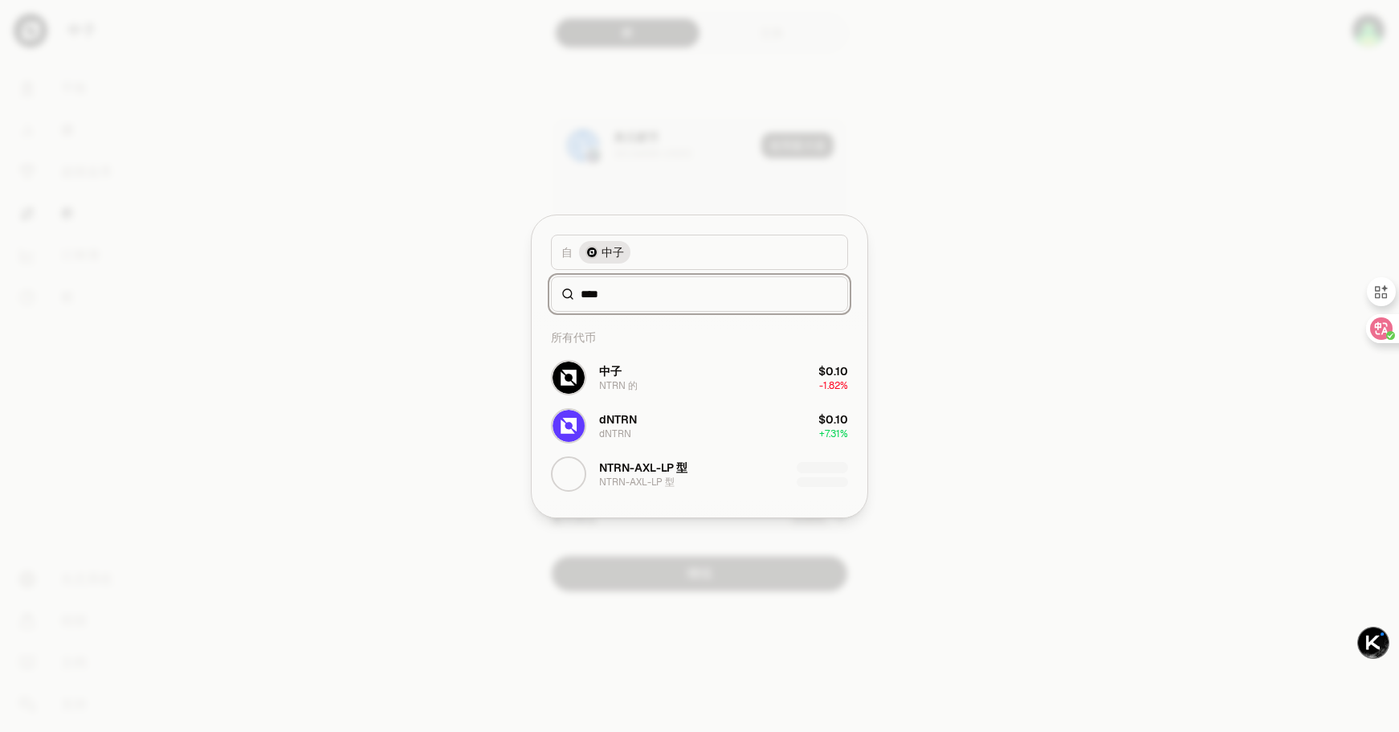
type input "****"
click at [979, 324] on div at bounding box center [699, 366] width 1399 height 732
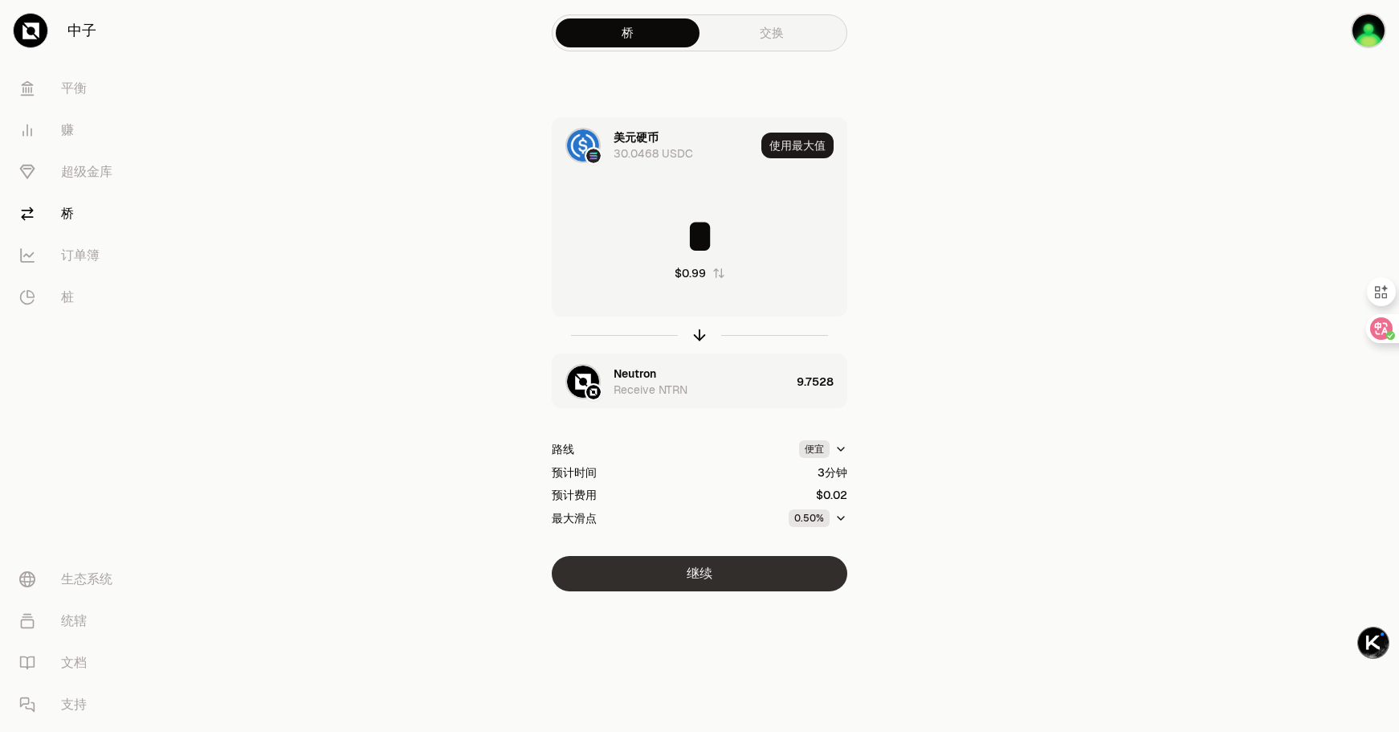
click at [696, 566] on font "继续" at bounding box center [700, 573] width 26 height 17
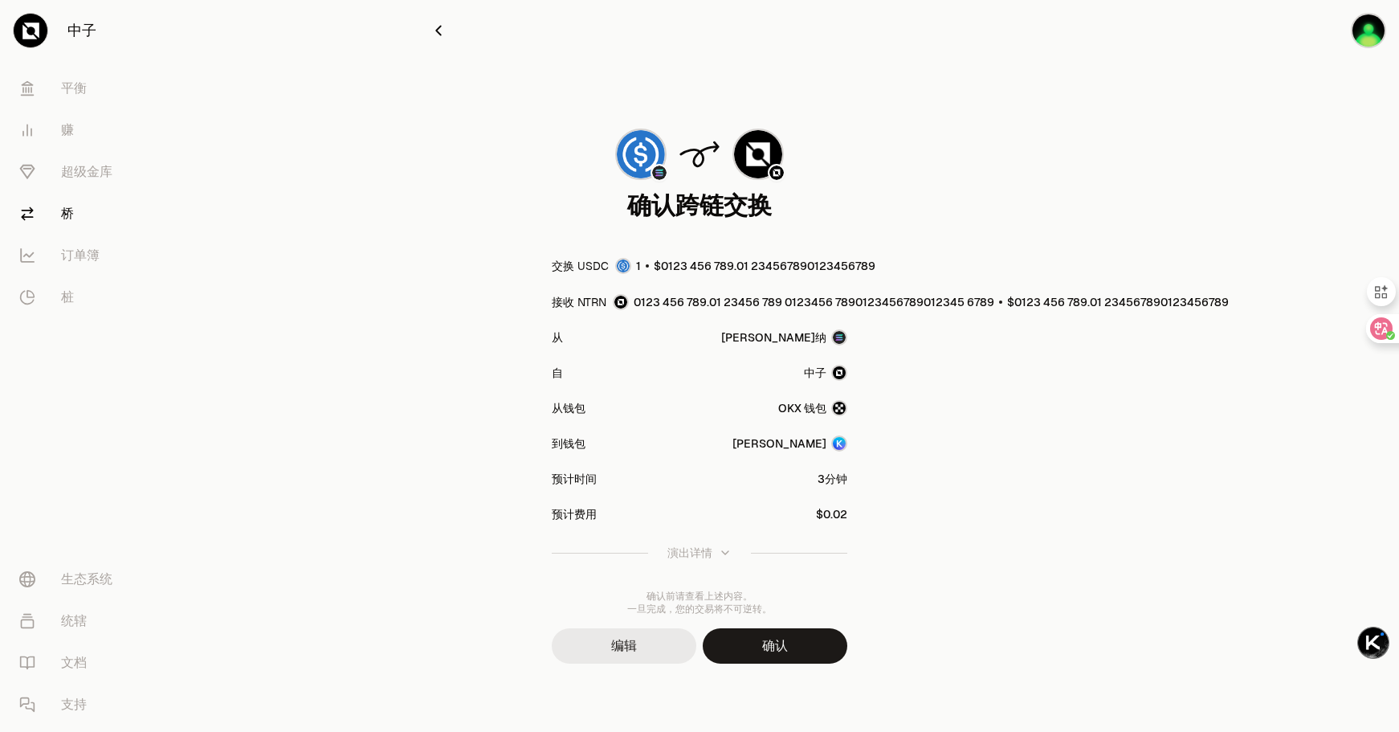
click at [629, 645] on font "编辑" at bounding box center [624, 645] width 26 height 17
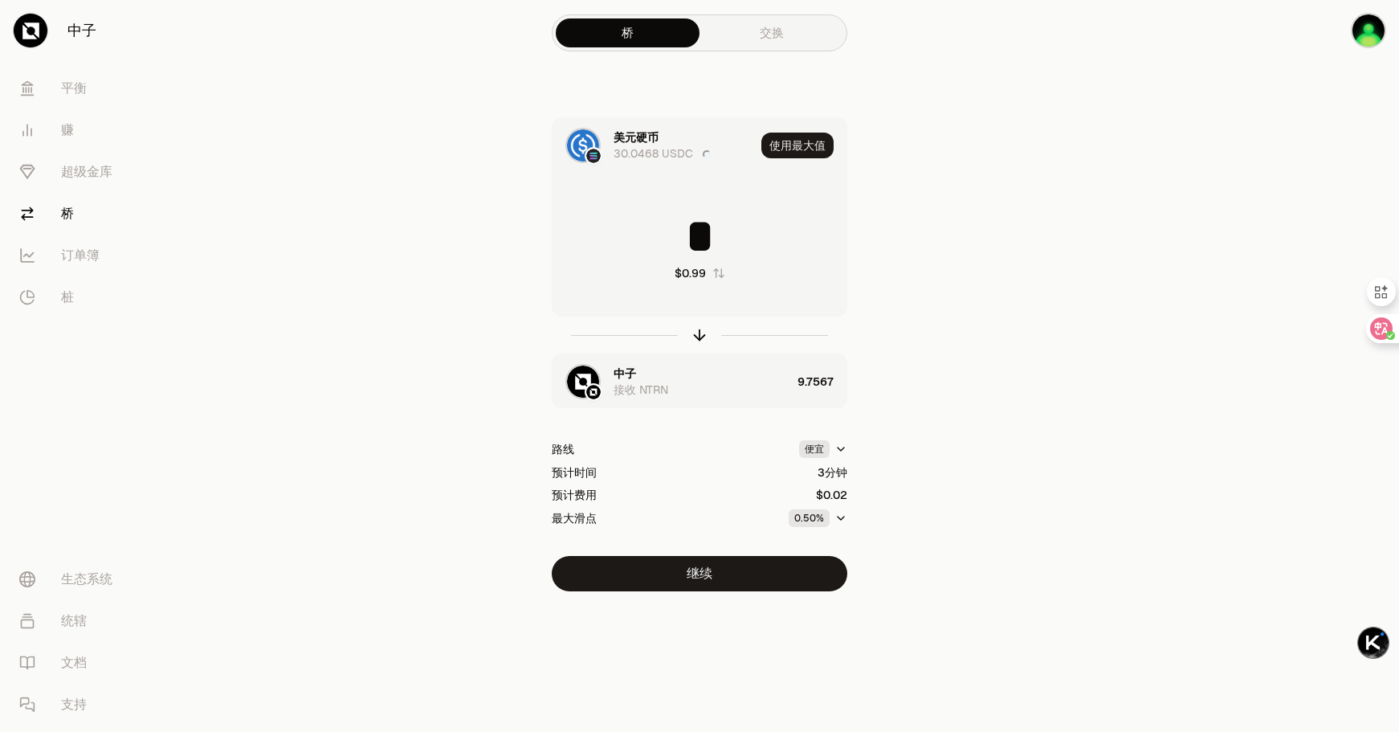
click at [720, 237] on input "*" at bounding box center [700, 236] width 294 height 48
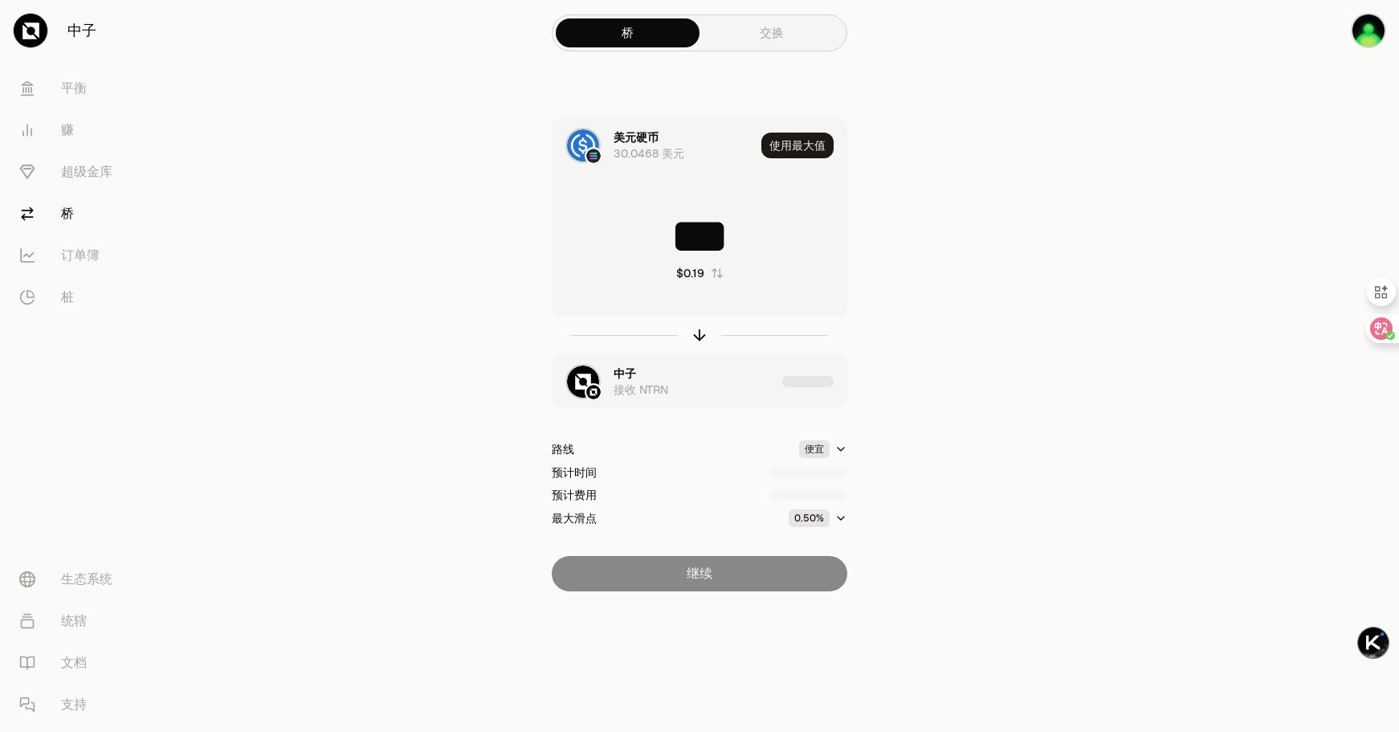
type input "***"
